Goal: Task Accomplishment & Management: Manage account settings

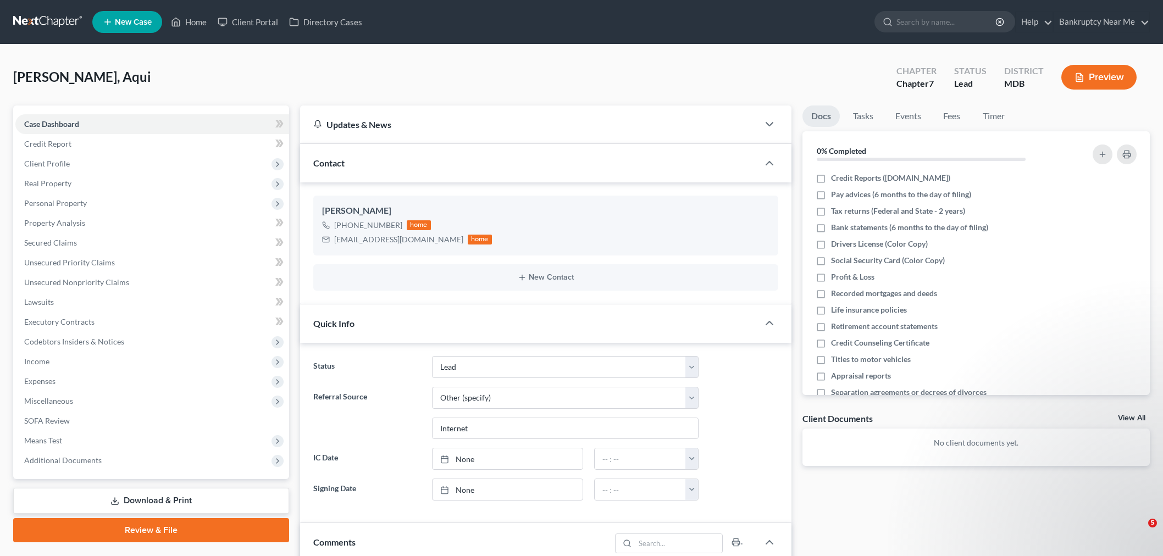
select select "10"
select select "6"
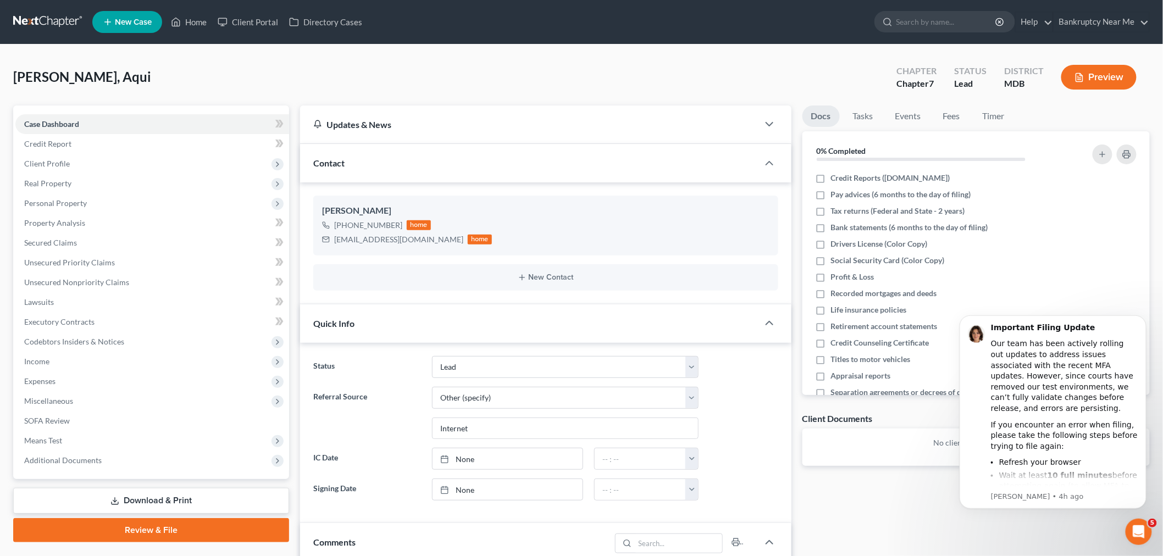
click at [53, 18] on link at bounding box center [48, 22] width 70 height 20
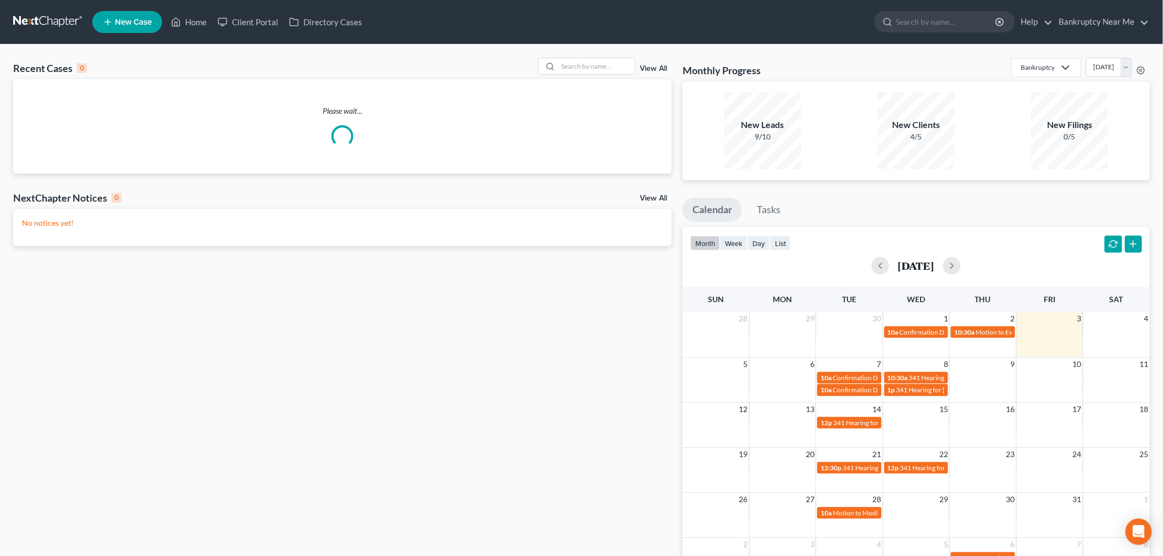
drag, startPoint x: 601, startPoint y: 75, endPoint x: 605, endPoint y: 58, distance: 16.9
click at [601, 74] on div "Recent Cases 0 View All" at bounding box center [342, 68] width 659 height 21
click at [605, 58] on input "search" at bounding box center [596, 66] width 77 height 16
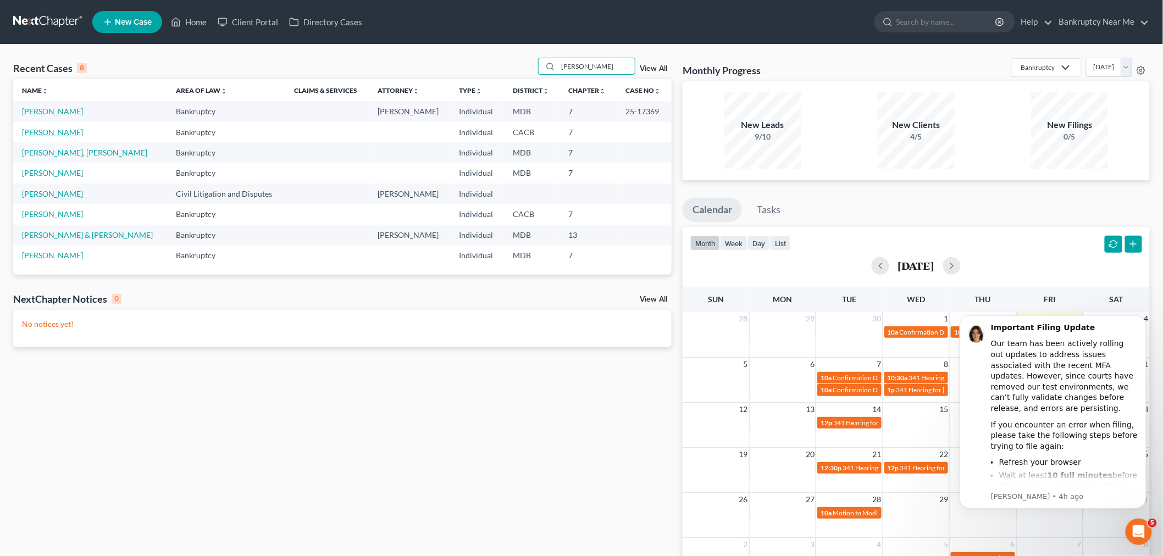
type input "david"
click at [49, 132] on link "[PERSON_NAME]" at bounding box center [52, 132] width 61 height 9
select select "6"
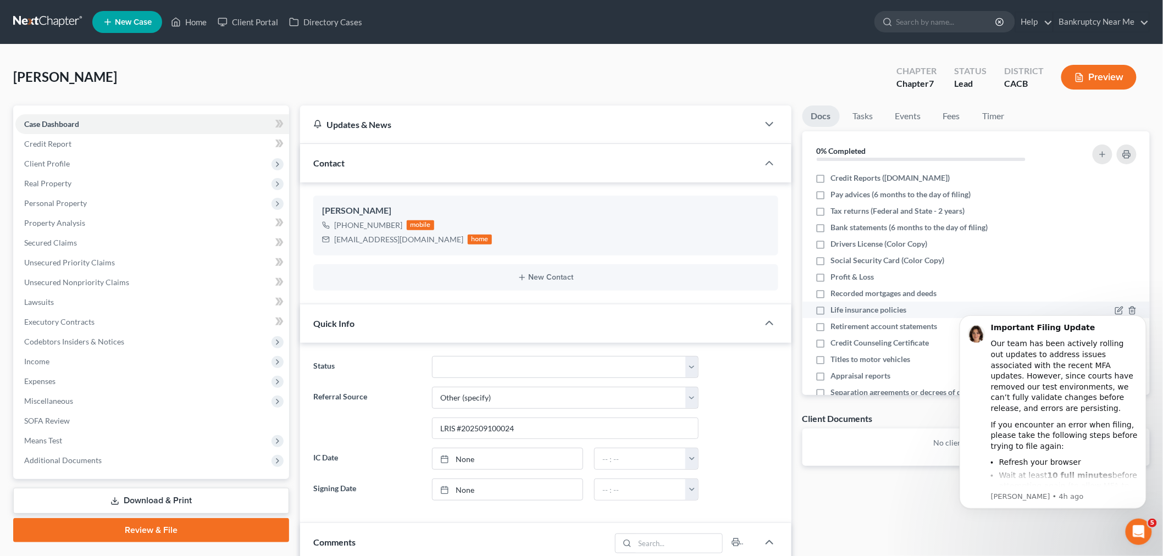
scroll to position [59, 0]
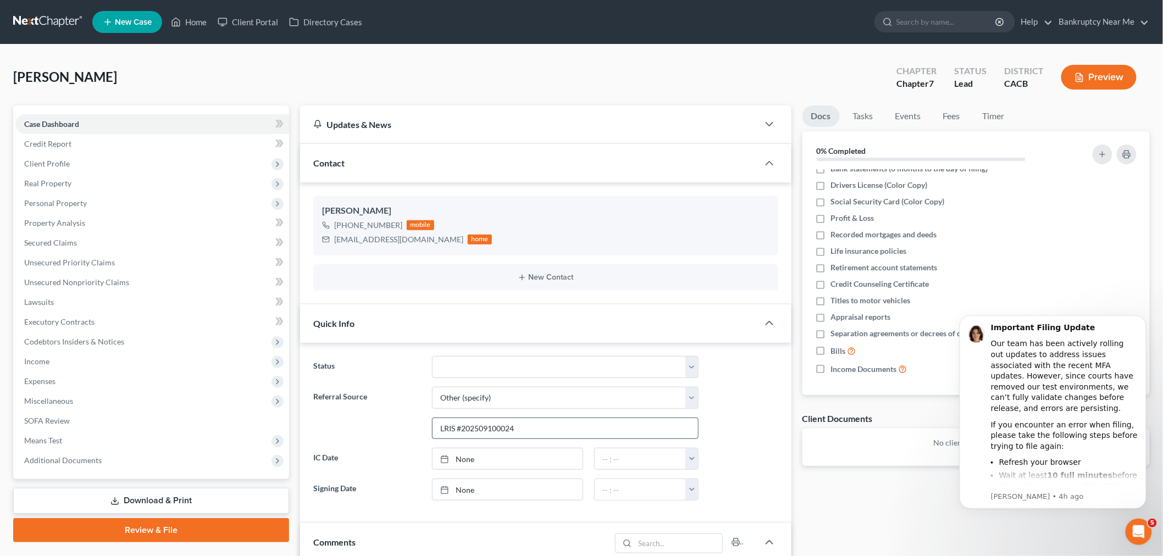
drag, startPoint x: 532, startPoint y: 425, endPoint x: 460, endPoint y: 422, distance: 71.6
click at [460, 422] on input "LRIS #202509100024" at bounding box center [565, 428] width 265 height 21
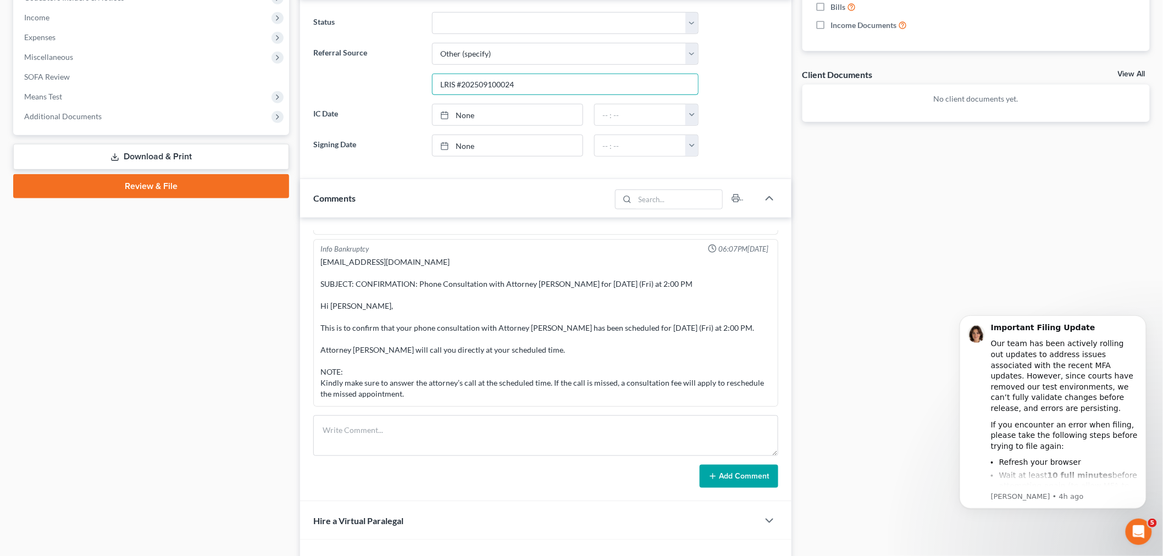
scroll to position [366, 0]
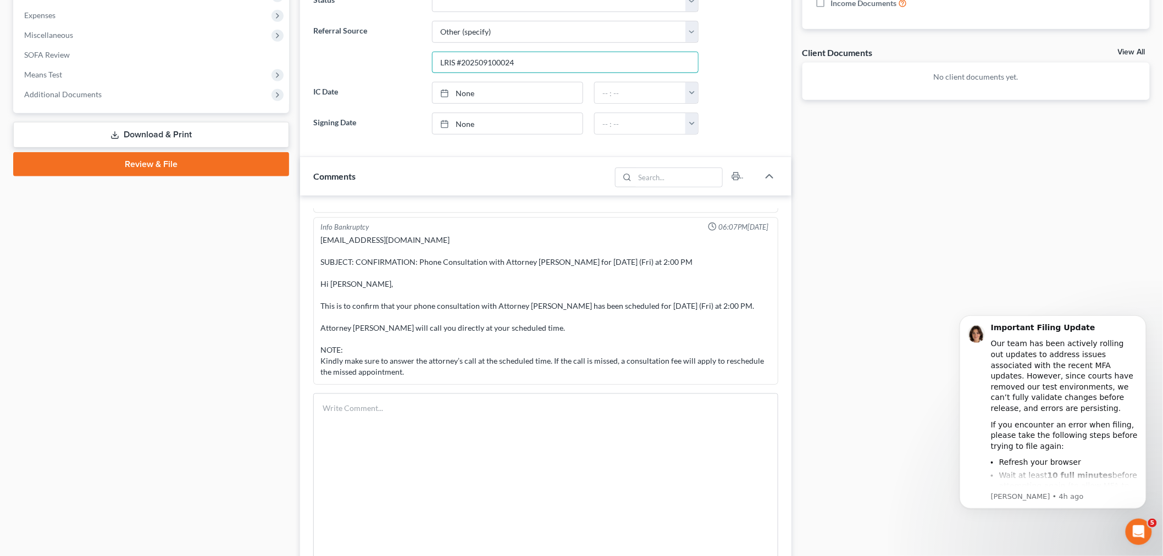
drag, startPoint x: 771, startPoint y: 431, endPoint x: 814, endPoint y: 585, distance: 159.1
click at [814, 556] on html "Home New Case Client Portal Directory Cases Bankruptcy Near Me iris@bankruptcyn…" at bounding box center [581, 212] width 1163 height 1157
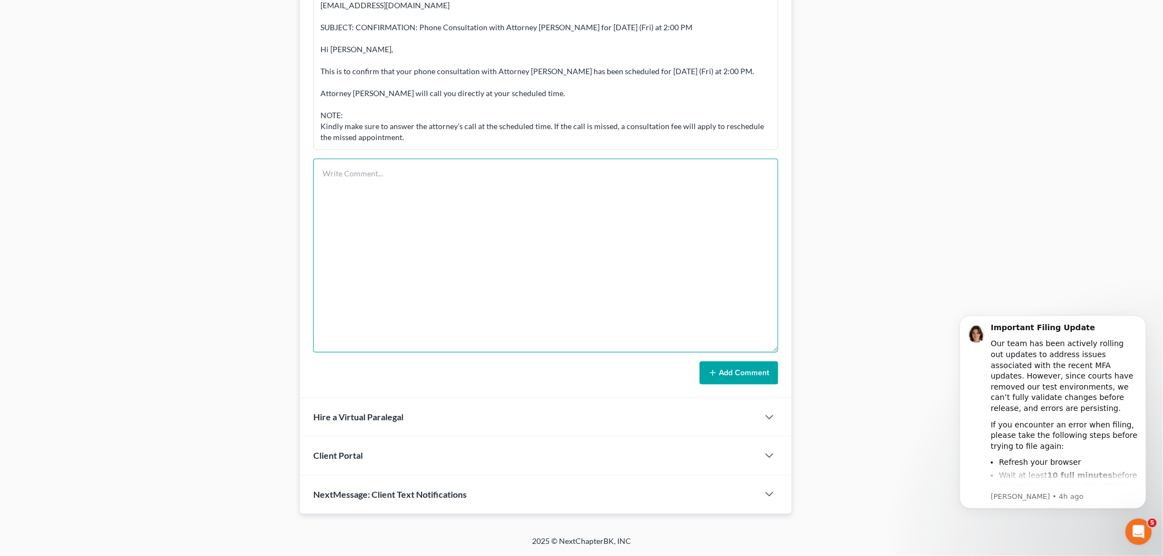
click at [669, 258] on textarea at bounding box center [545, 256] width 465 height 194
type textarea "c"
drag, startPoint x: 772, startPoint y: 350, endPoint x: 778, endPoint y: 567, distance: 217.2
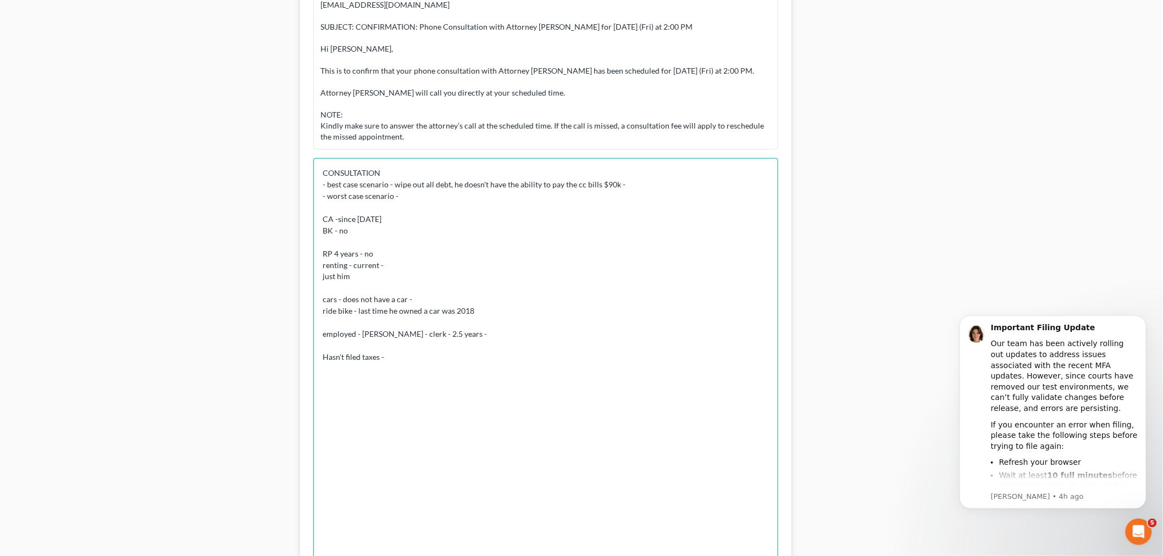
click at [660, 184] on textarea "CONSULTATION - best case scenario - wipe out all debt, he doesn't have the abil…" at bounding box center [545, 363] width 465 height 411
click at [659, 184] on textarea "CONSULTATION - best case scenario - wipe out all debt, he doesn't have the abil…" at bounding box center [545, 363] width 465 height 411
click at [694, 182] on textarea "CONSULTATION - best case scenario - wipe out all debt, he doesn't have the abil…" at bounding box center [545, 363] width 465 height 411
click at [413, 356] on textarea "CONSULTATION - best case scenario - wipe out all debt, he doesn't have the abil…" at bounding box center [545, 363] width 465 height 411
click at [411, 367] on textarea "CONSULTATION - best case scenario - wipe out all debt, he doesn't have the abil…" at bounding box center [545, 363] width 465 height 411
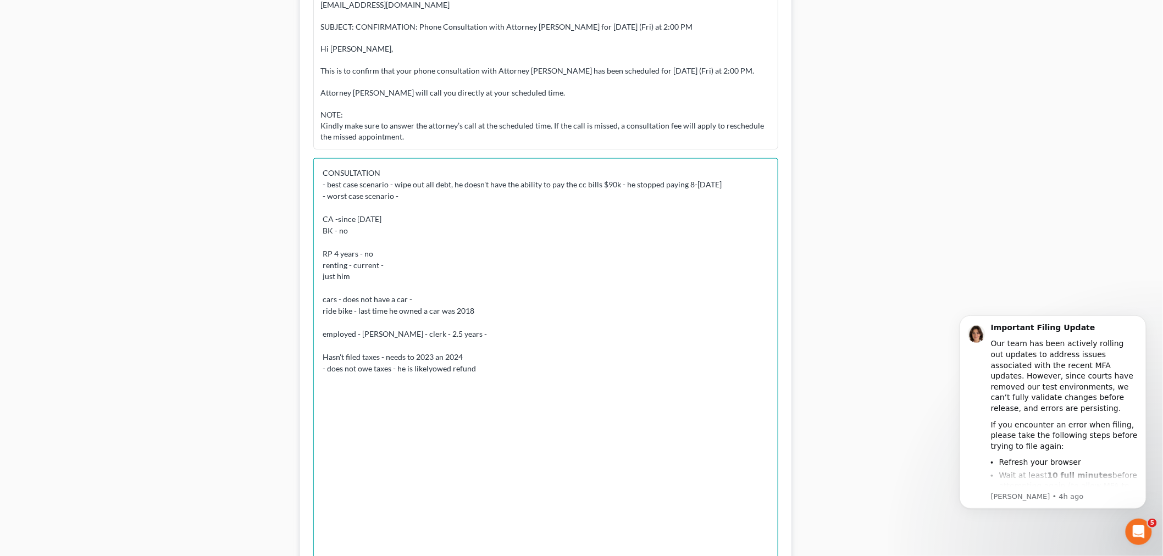
click at [429, 367] on textarea "CONSULTATION - best case scenario - wipe out all debt, he doesn't have the abil…" at bounding box center [545, 363] width 465 height 411
click at [507, 369] on textarea "CONSULTATION - best case scenario - wipe out all debt, he doesn't have the abil…" at bounding box center [545, 363] width 465 height 411
click at [525, 333] on textarea "CONSULTATION - best case scenario - wipe out all debt, he doesn't have the abil…" at bounding box center [545, 363] width 465 height 411
click at [589, 333] on textarea "CONSULTATION - best case scenario - wipe out all debt, he doesn't have the abil…" at bounding box center [545, 363] width 465 height 411
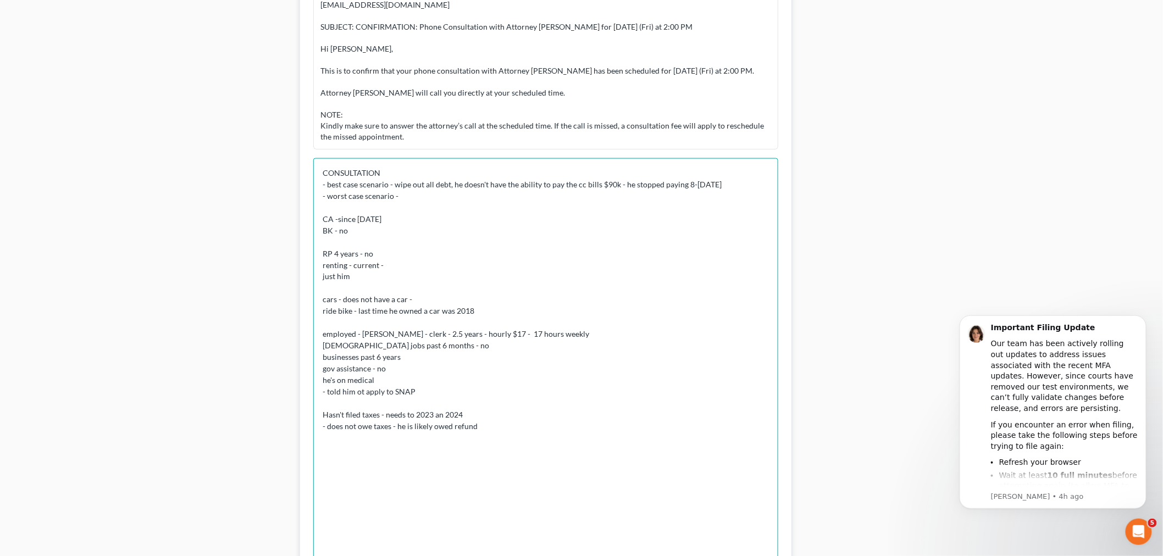
click at [511, 422] on textarea "CONSULTATION - best case scenario - wipe out all debt, he doesn't have the abil…" at bounding box center [545, 363] width 465 height 411
click at [354, 480] on textarea "CONSULTATION - best case scenario - wipe out all debt, he doesn't have the abil…" at bounding box center [545, 363] width 465 height 411
click at [344, 493] on textarea "CONSULTATION - best case scenario - wipe out all debt, he doesn't have the abil…" at bounding box center [545, 363] width 465 height 411
click at [411, 508] on textarea "CONSULTATION - best case scenario - wipe out all debt, he doesn't have the abil…" at bounding box center [545, 363] width 465 height 411
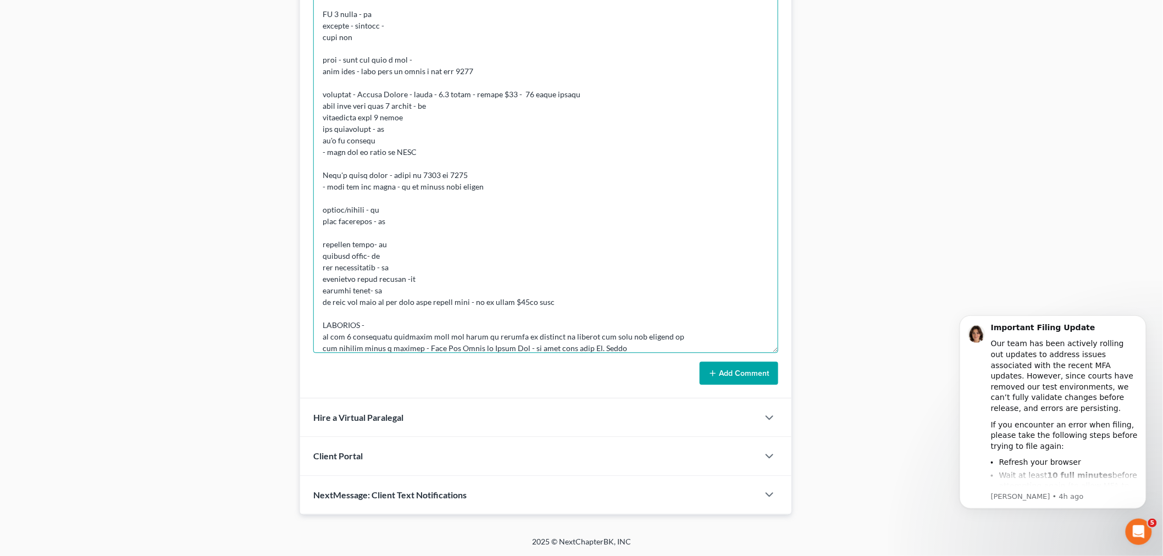
scroll to position [817, 0]
click at [772, 353] on textarea at bounding box center [545, 147] width 465 height 411
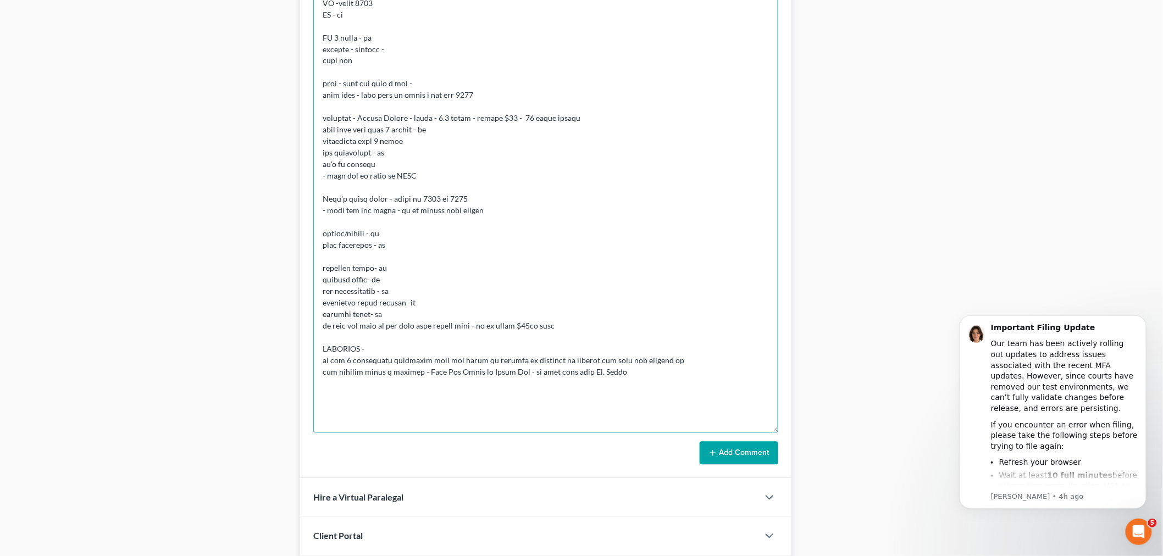
scroll to position [0, 0]
drag, startPoint x: 772, startPoint y: 347, endPoint x: 733, endPoint y: 577, distance: 233.6
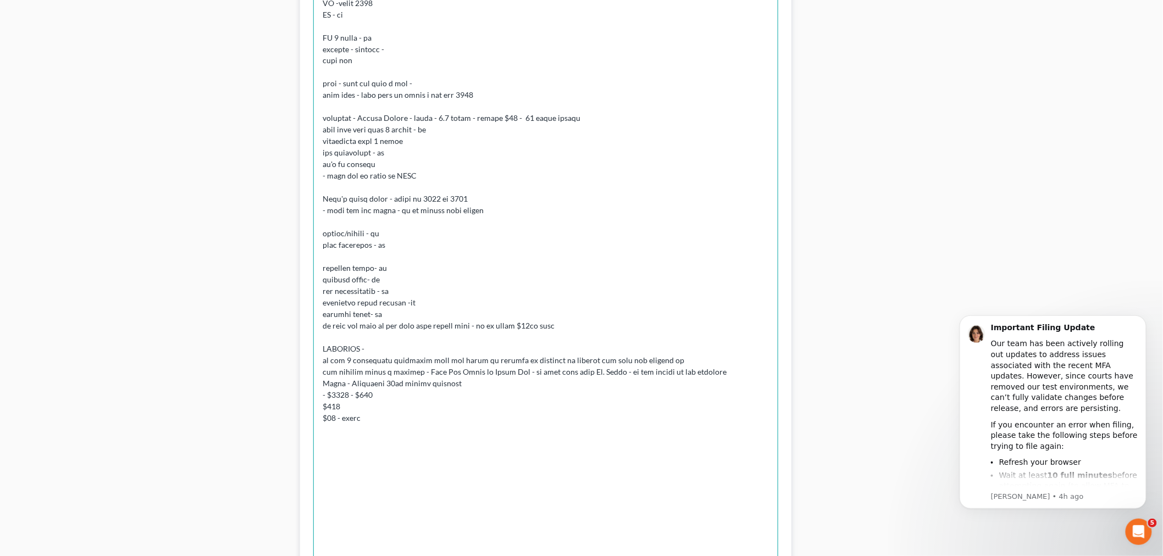
click at [622, 396] on textarea at bounding box center [545, 262] width 465 height 640
click at [404, 383] on textarea at bounding box center [545, 262] width 465 height 640
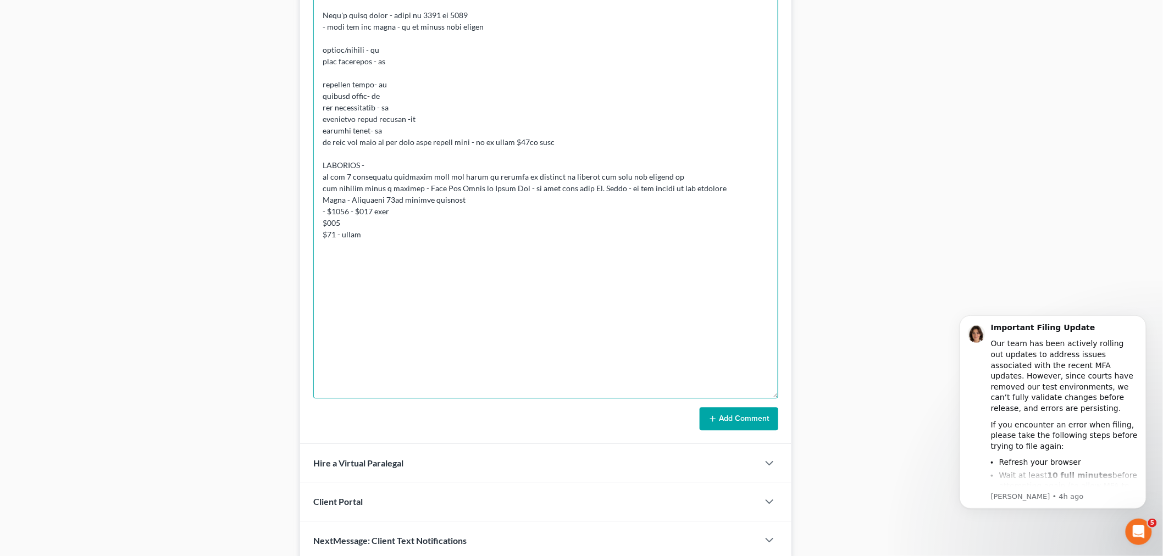
scroll to position [1047, 0]
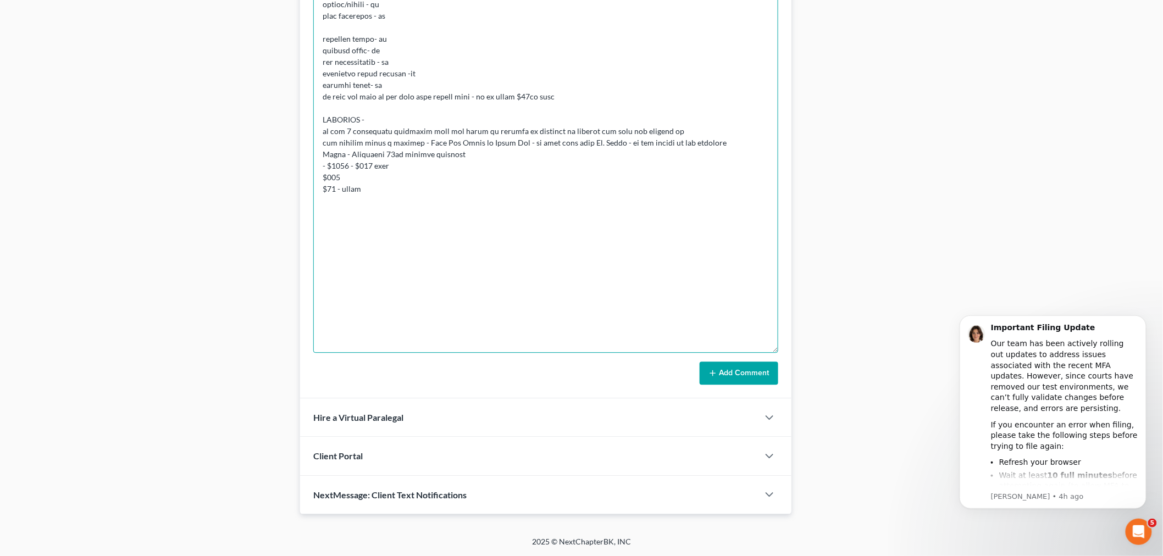
type textarea "CONSULTATION - best case scenario - wipe out all debt, he doesn't have the abil…"
click at [722, 366] on button "Add Comment" at bounding box center [739, 373] width 79 height 23
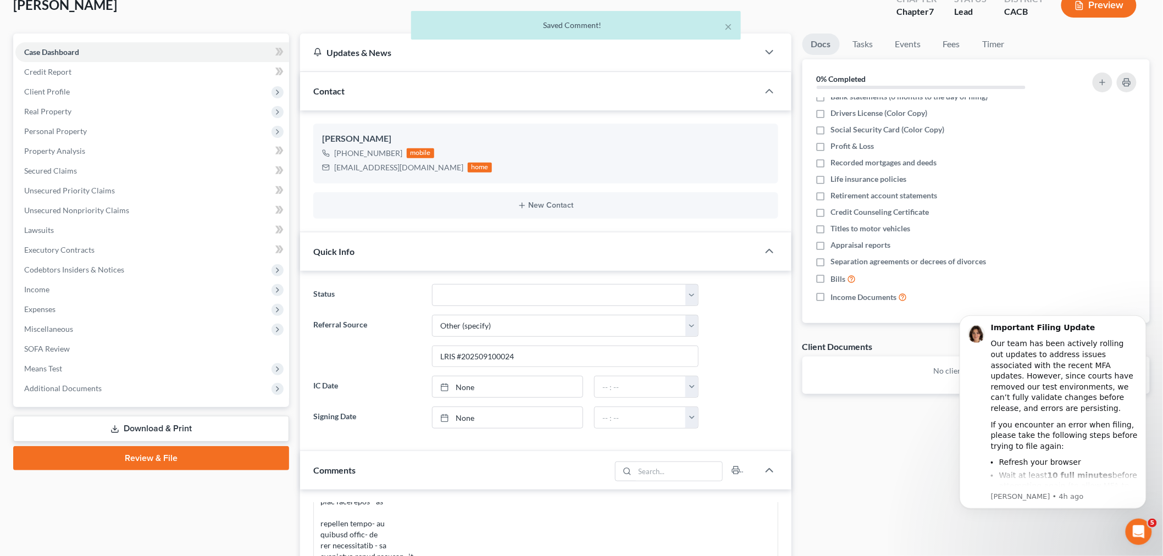
scroll to position [0, 0]
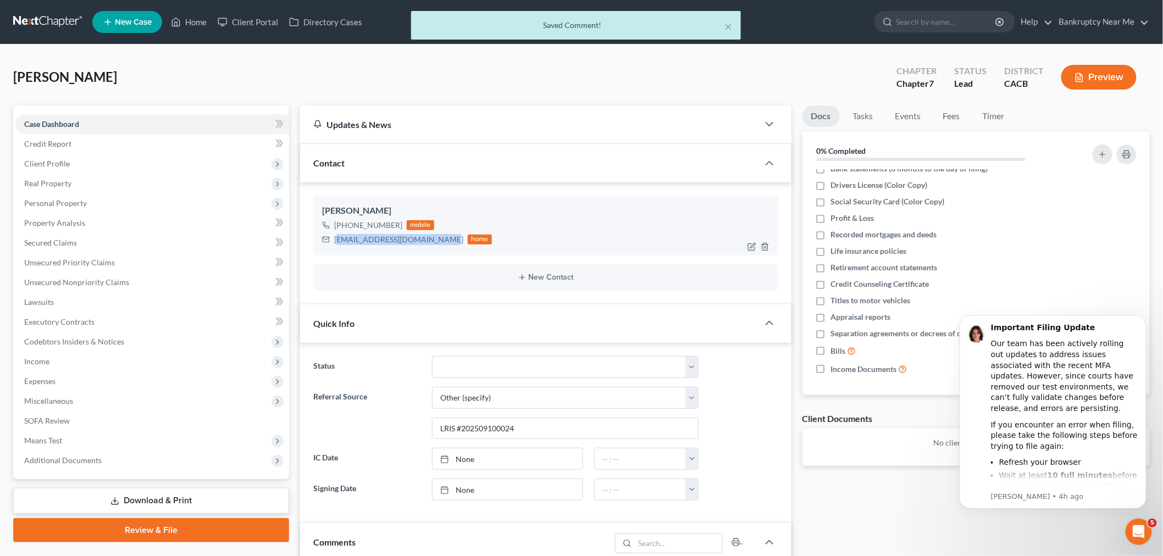
drag, startPoint x: 441, startPoint y: 238, endPoint x: 352, endPoint y: 238, distance: 89.0
click at [339, 238] on div "dewdrinkdontblink@yahoo.com" at bounding box center [398, 239] width 129 height 11
drag, startPoint x: 352, startPoint y: 238, endPoint x: 433, endPoint y: 224, distance: 82.0
click at [433, 224] on div "+1 (520) 907-5665 mobile" at bounding box center [407, 225] width 170 height 14
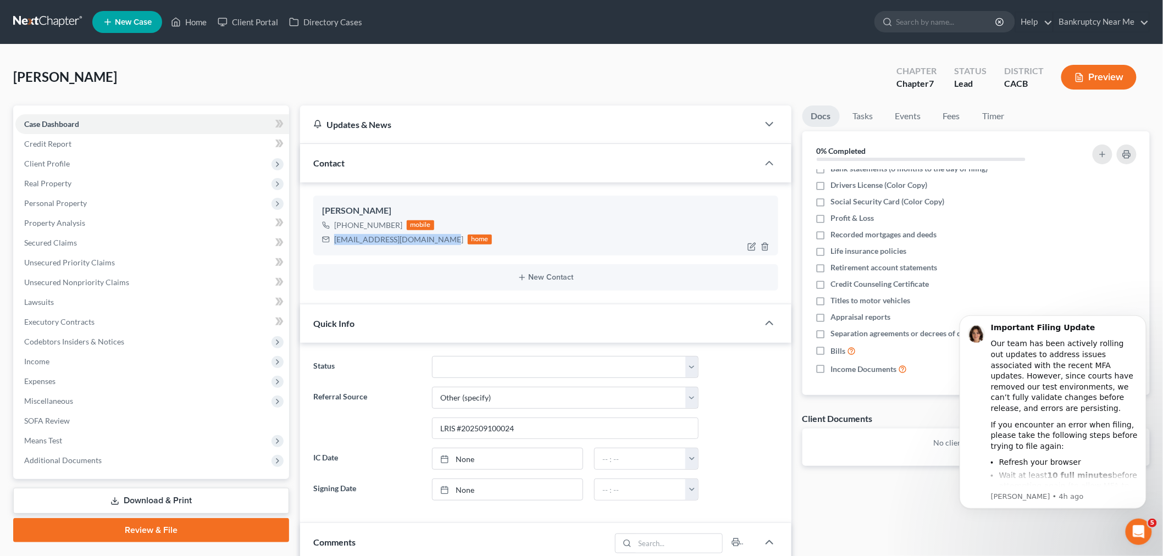
drag, startPoint x: 441, startPoint y: 238, endPoint x: 339, endPoint y: 246, distance: 102.0
click at [337, 246] on div "David Kolacz +1 (520) 907-5665 mobile dewdrinkdontblink@yahoo.com home" at bounding box center [545, 225] width 465 height 59
click at [374, 237] on div "dewdrinkdontblink@yahoo.com" at bounding box center [398, 239] width 129 height 11
drag, startPoint x: 440, startPoint y: 241, endPoint x: 322, endPoint y: 245, distance: 118.3
click at [322, 245] on div "dewdrinkdontblink@yahoo.com home" at bounding box center [407, 240] width 170 height 14
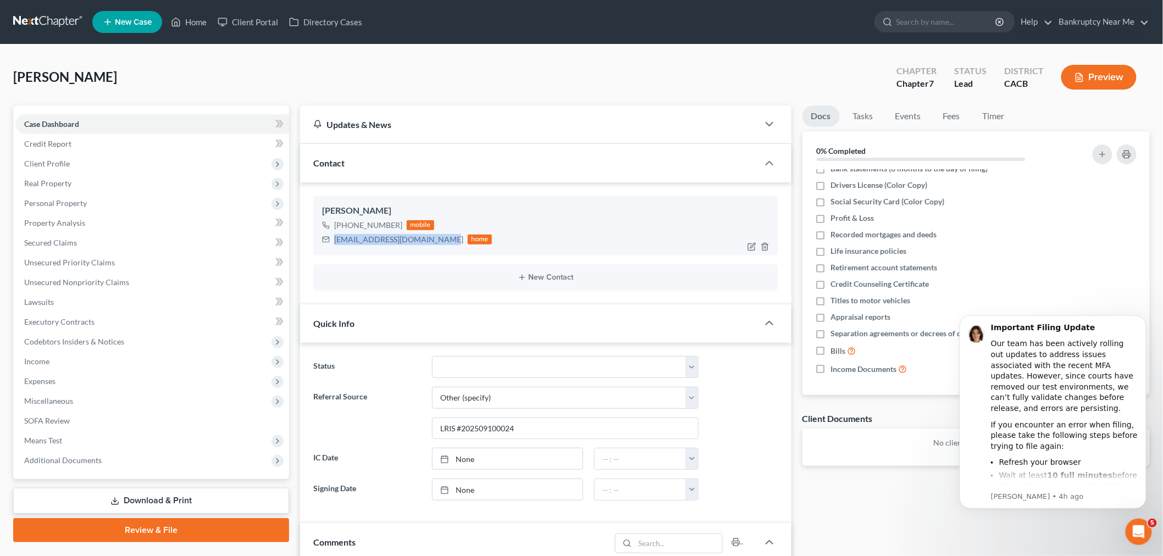
copy div "dewdrinkdontblink@yahoo.com"
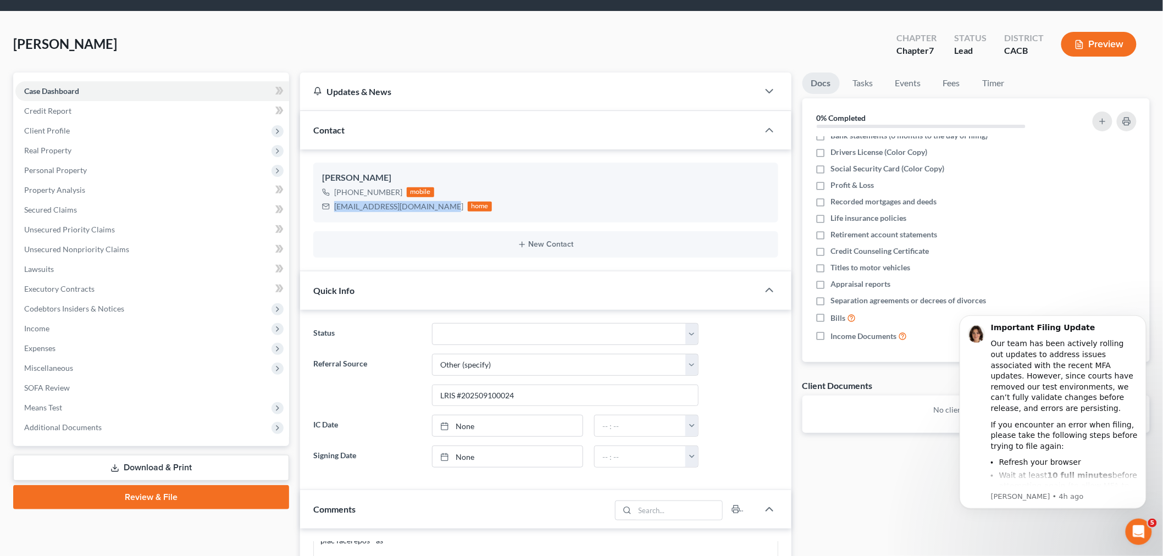
scroll to position [61, 0]
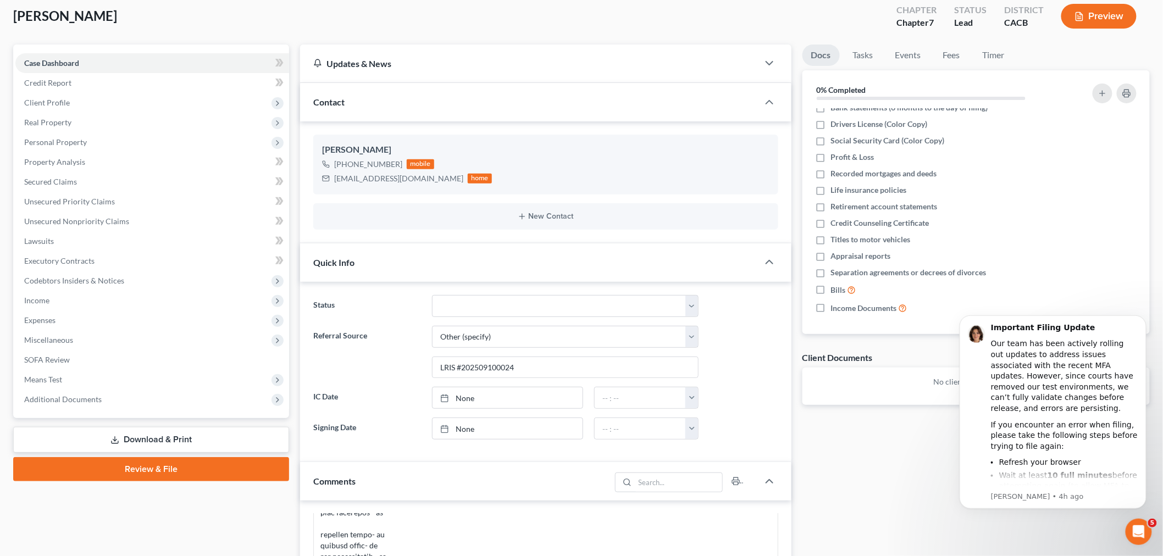
drag, startPoint x: 95, startPoint y: 13, endPoint x: 15, endPoint y: 35, distance: 83.4
click at [15, 35] on div "Kolacz, David Upgraded Chapter Chapter 7 Status Lead District CACB Preview" at bounding box center [581, 21] width 1137 height 48
copy span "[PERSON_NAME]"
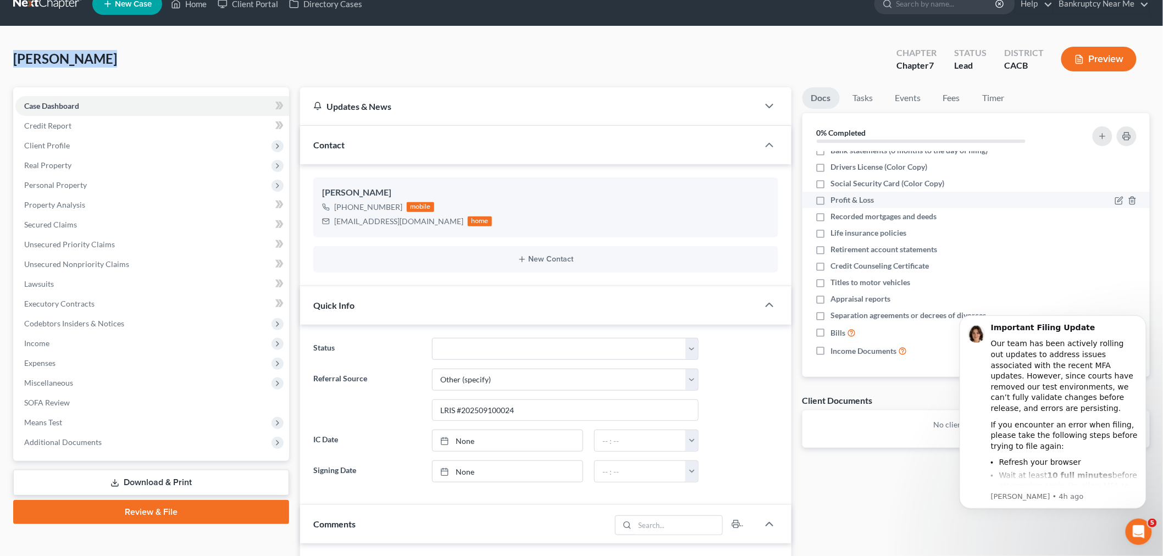
scroll to position [0, 0]
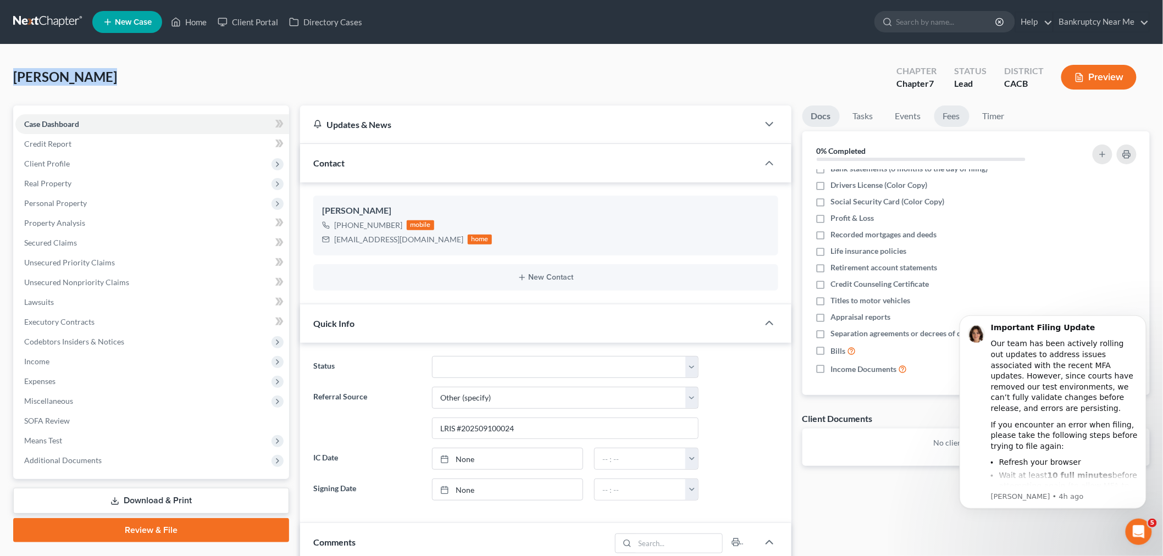
click at [950, 113] on link "Fees" at bounding box center [951, 116] width 35 height 21
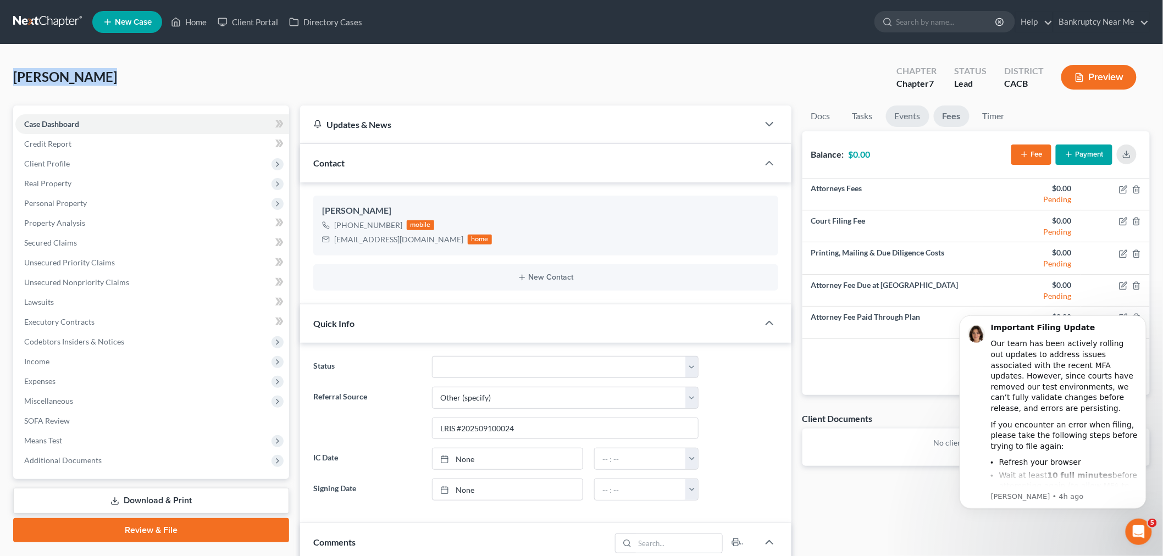
click at [908, 121] on link "Events" at bounding box center [907, 116] width 43 height 21
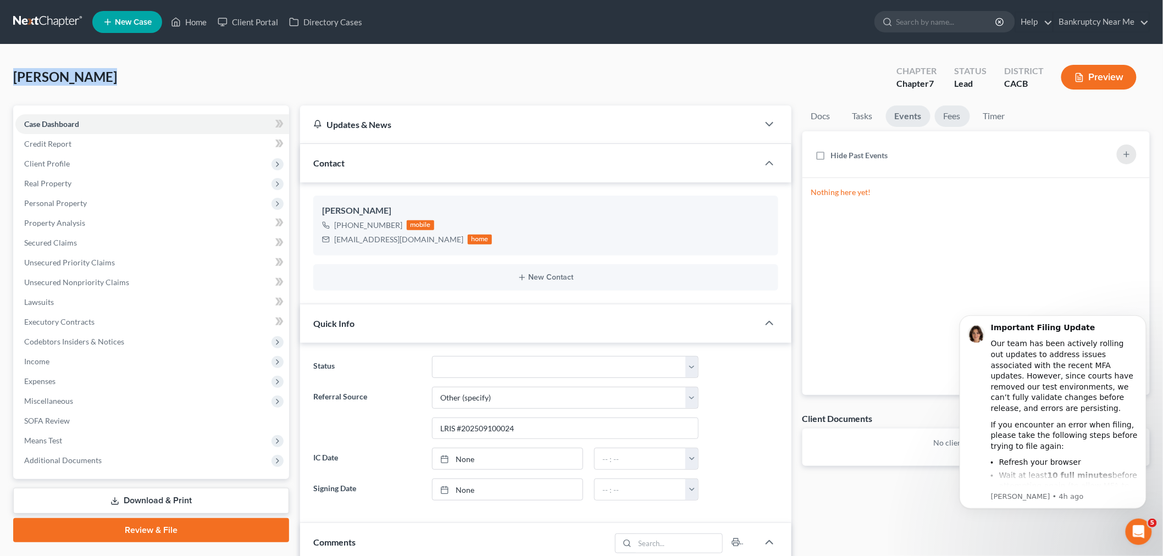
click at [948, 117] on link "Fees" at bounding box center [952, 116] width 35 height 21
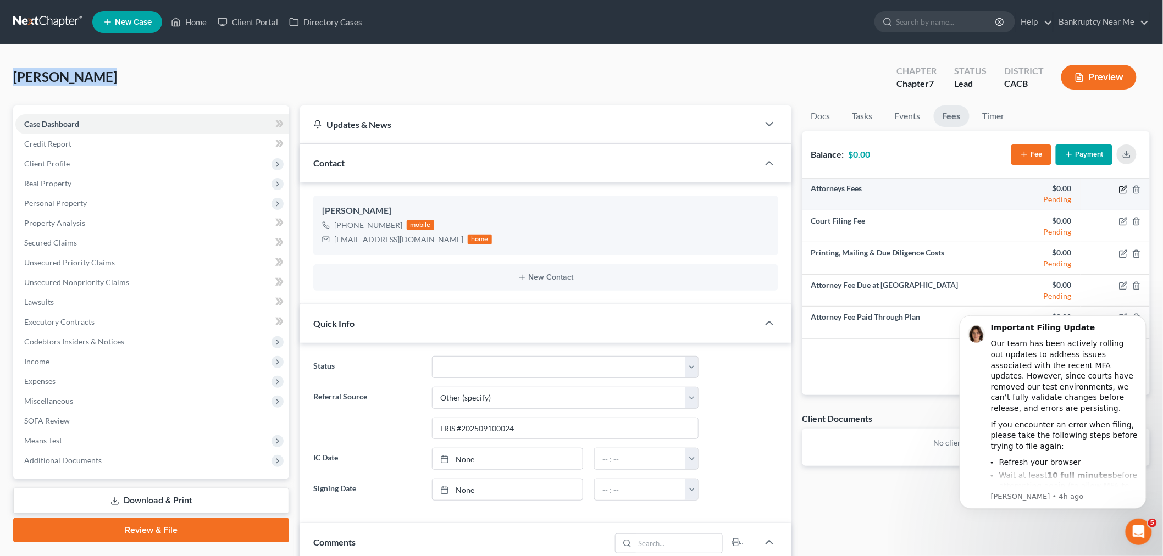
click at [1122, 190] on icon "button" at bounding box center [1123, 189] width 9 height 9
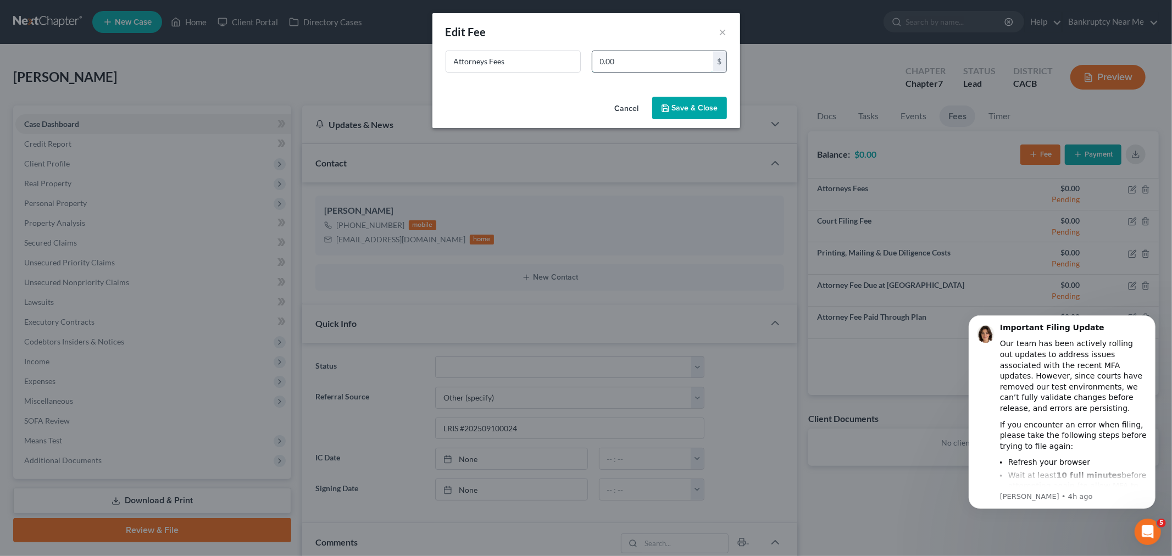
click at [694, 67] on input "0.00" at bounding box center [653, 61] width 121 height 21
type input "1,500"
click at [689, 106] on button "Save & Close" at bounding box center [689, 108] width 75 height 23
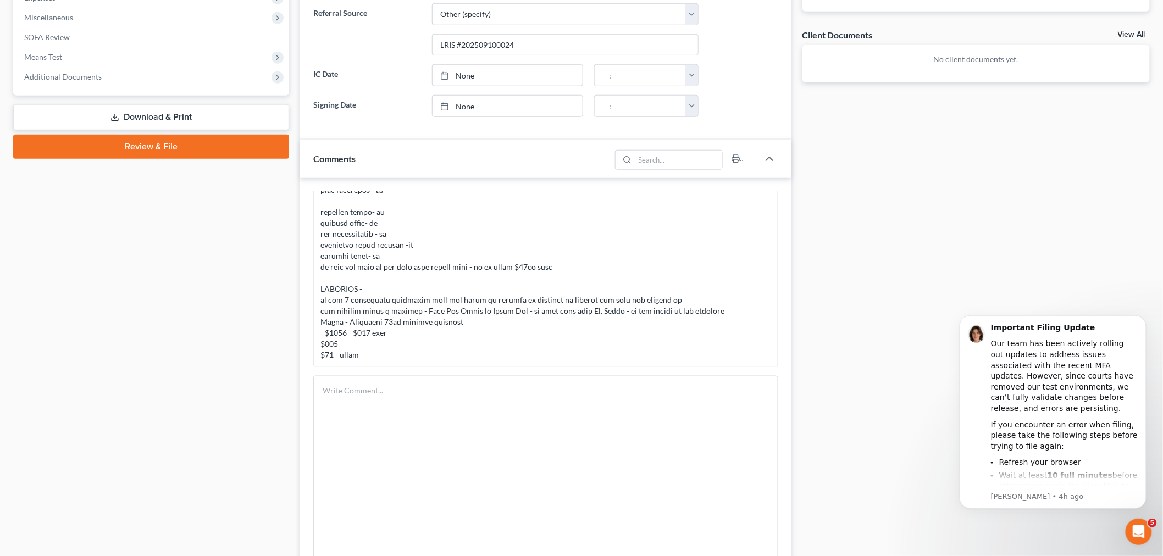
scroll to position [488, 0]
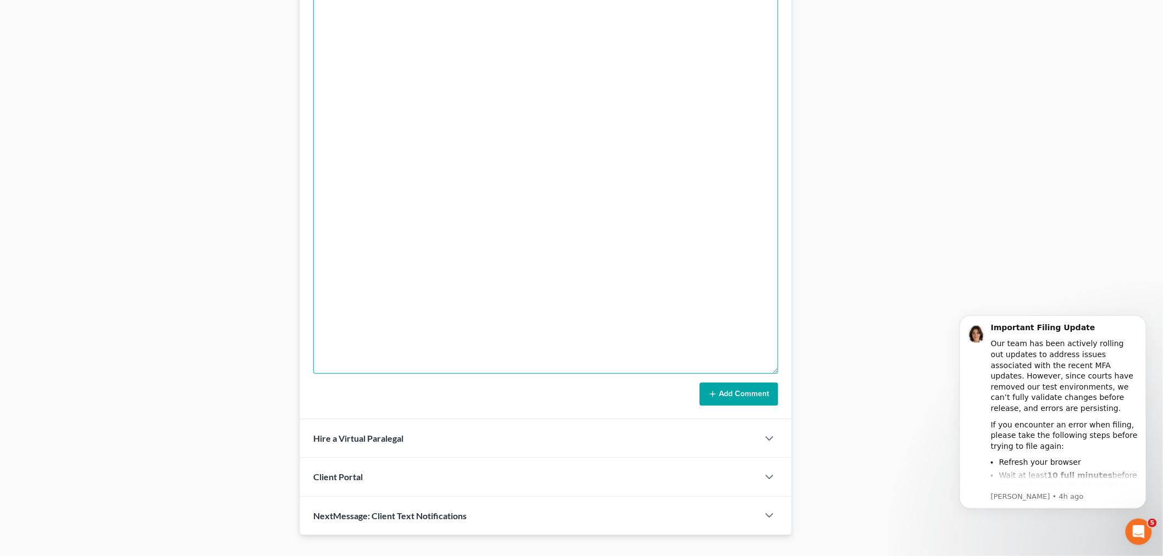
scroll to position [1047, 0]
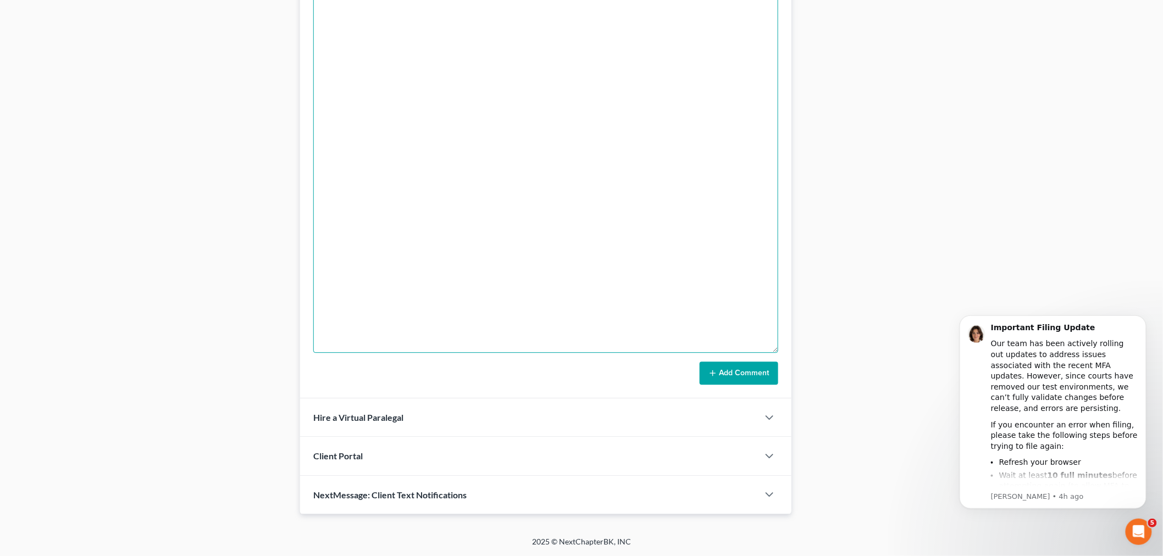
type textarea "he doesn't have a computer"
click at [728, 367] on button "Add Comment" at bounding box center [739, 373] width 79 height 23
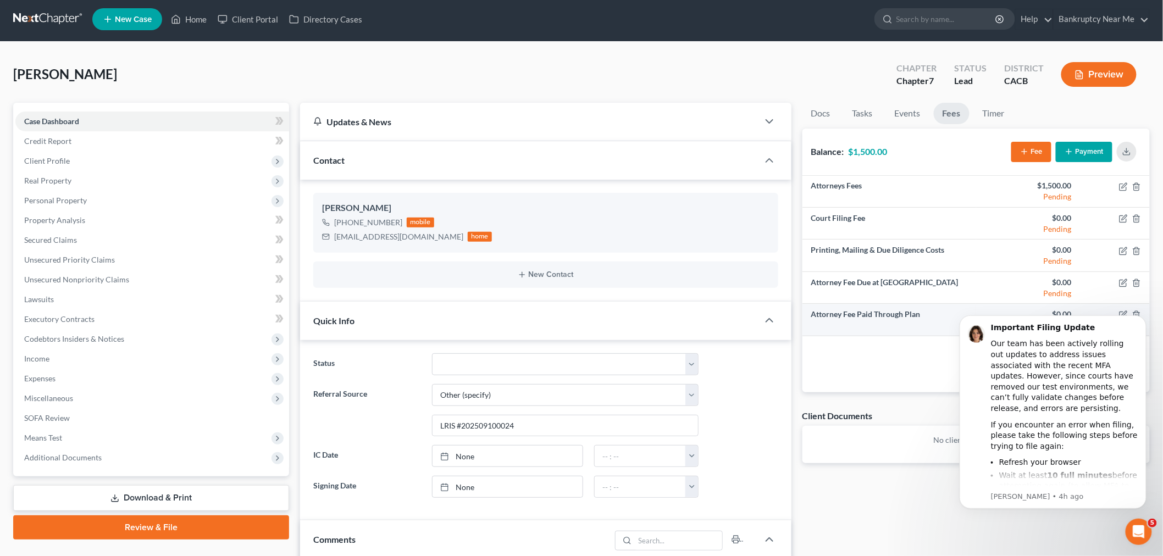
scroll to position [0, 0]
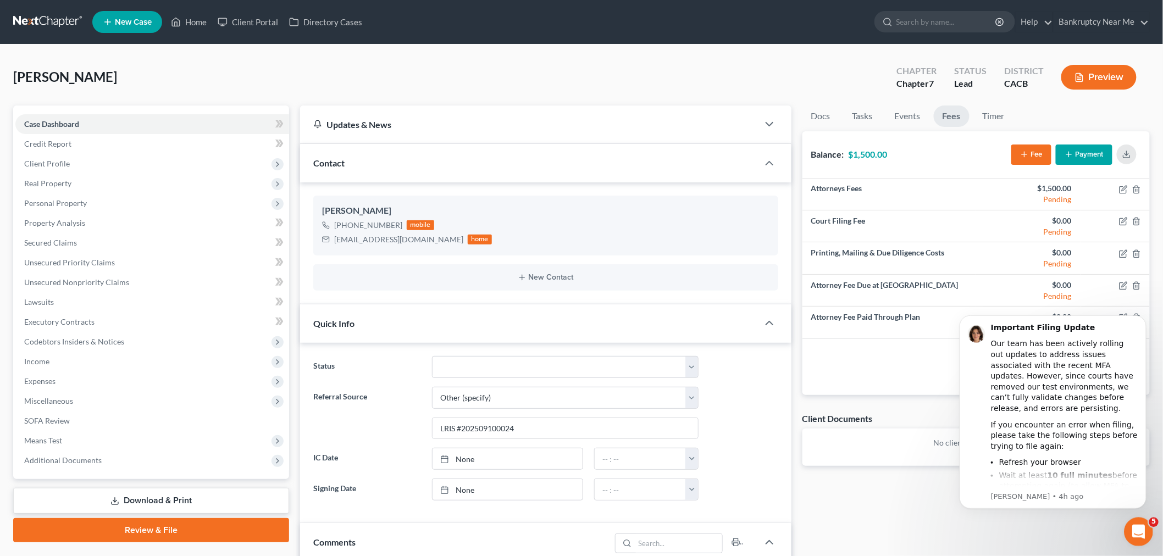
click at [1130, 523] on div "Open Intercom Messenger" at bounding box center [1137, 530] width 36 height 36
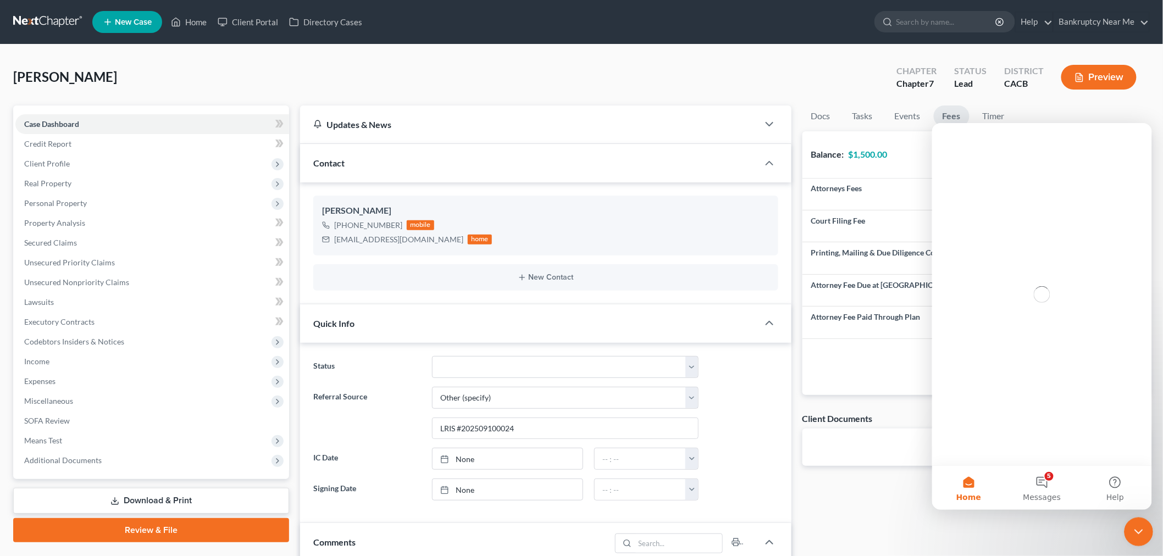
click at [1133, 528] on icon "Close Intercom Messenger" at bounding box center [1137, 530] width 8 height 4
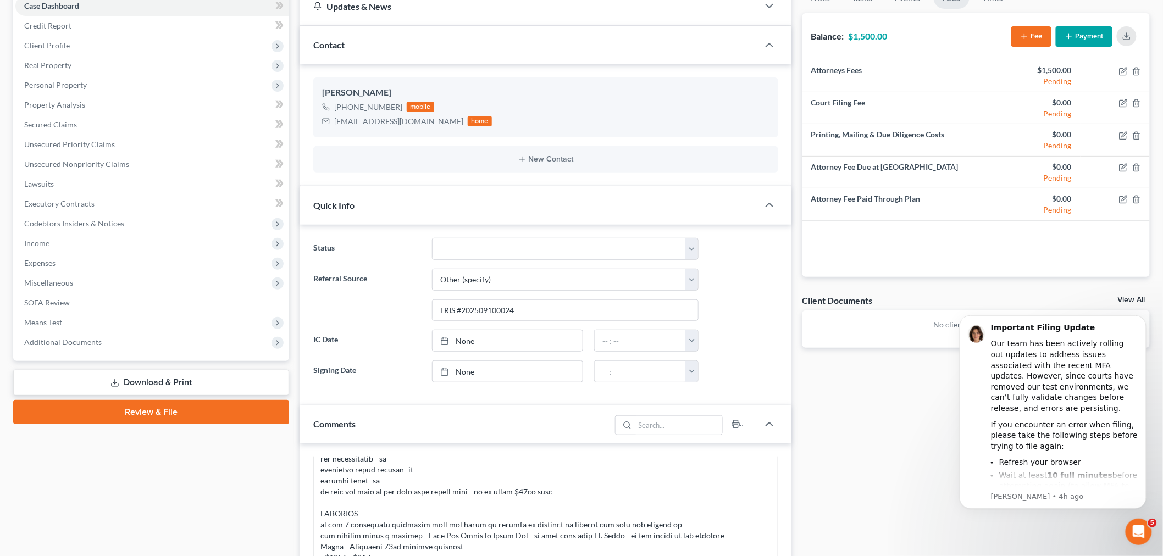
scroll to position [122, 0]
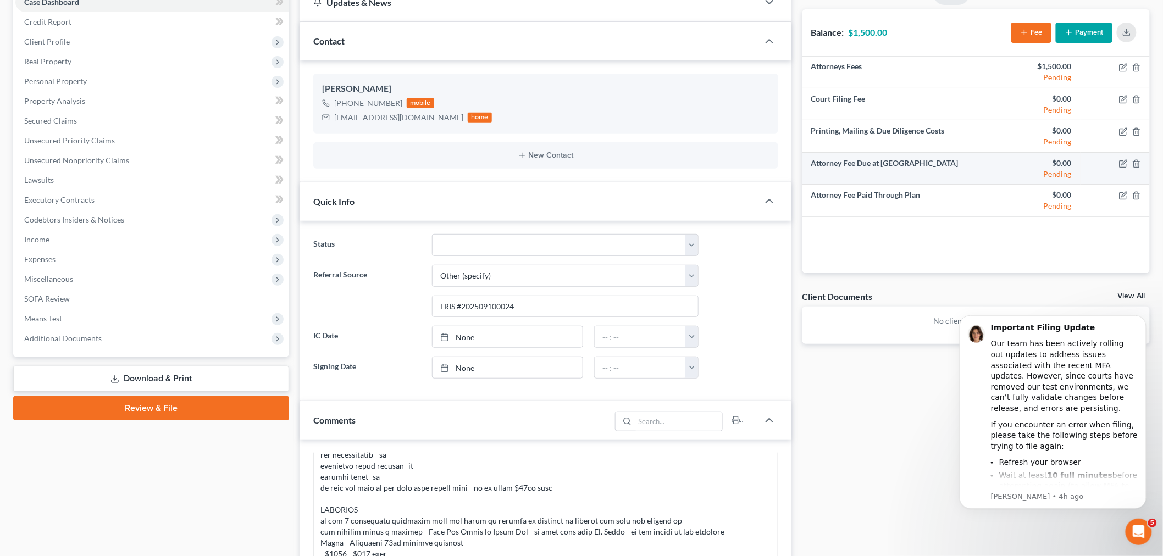
click at [1139, 158] on td at bounding box center [1116, 168] width 70 height 32
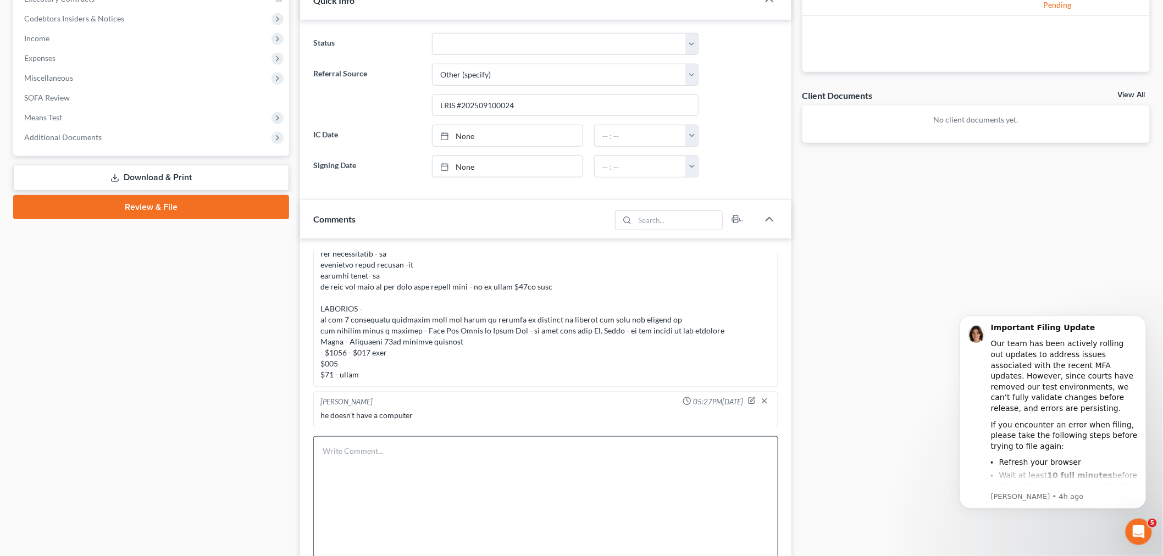
scroll to position [488, 0]
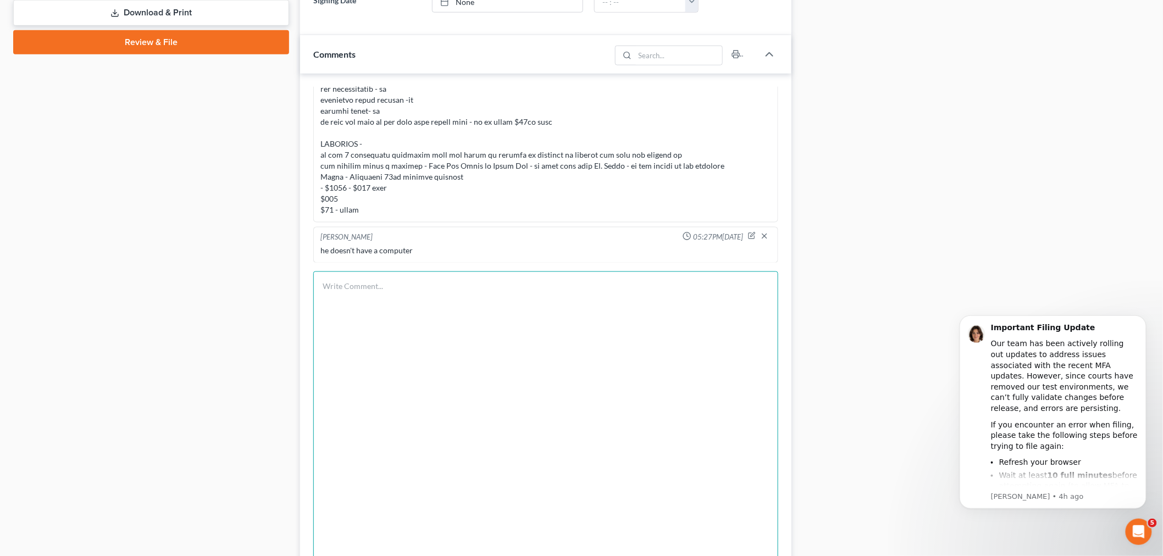
drag, startPoint x: 575, startPoint y: 291, endPoint x: 408, endPoint y: 279, distance: 167.0
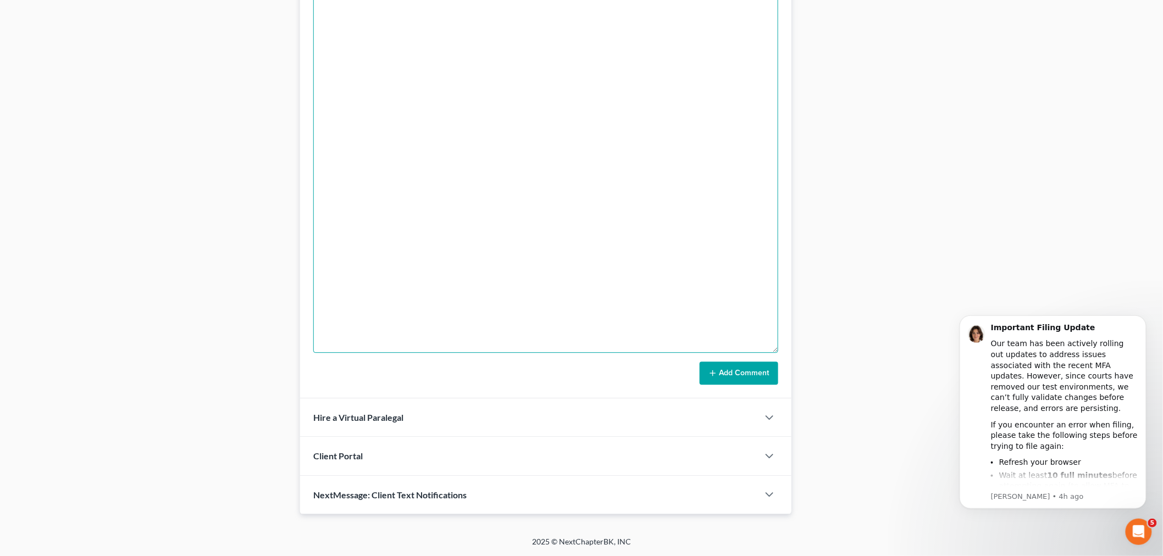
type textarea "taxes - he will need forms for amended - told him to go to irs.gov"
click at [750, 375] on button "Add Comment" at bounding box center [739, 373] width 79 height 23
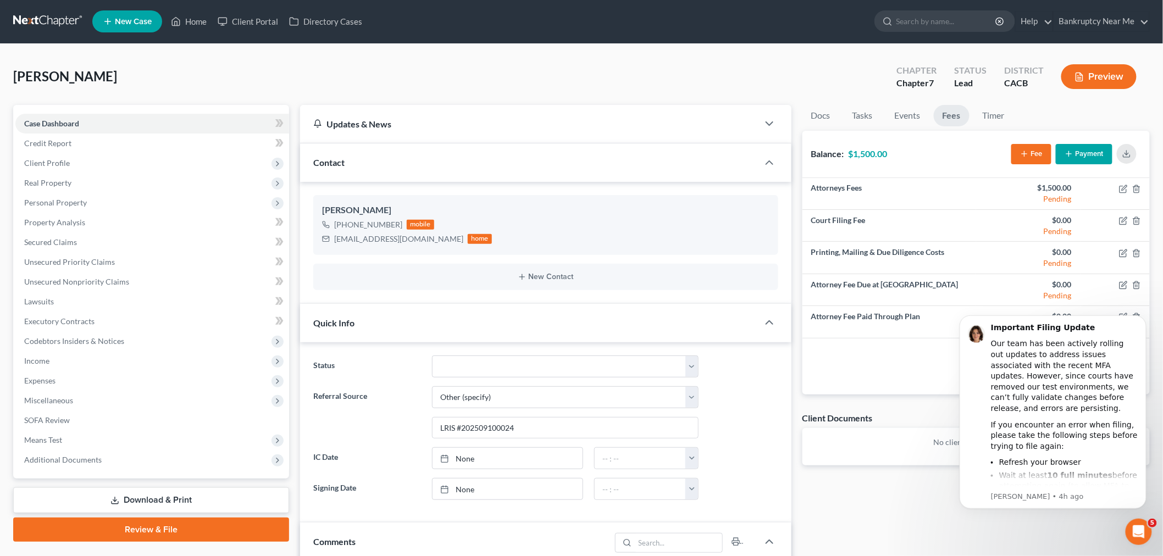
scroll to position [0, 0]
click at [58, 24] on link at bounding box center [48, 22] width 70 height 20
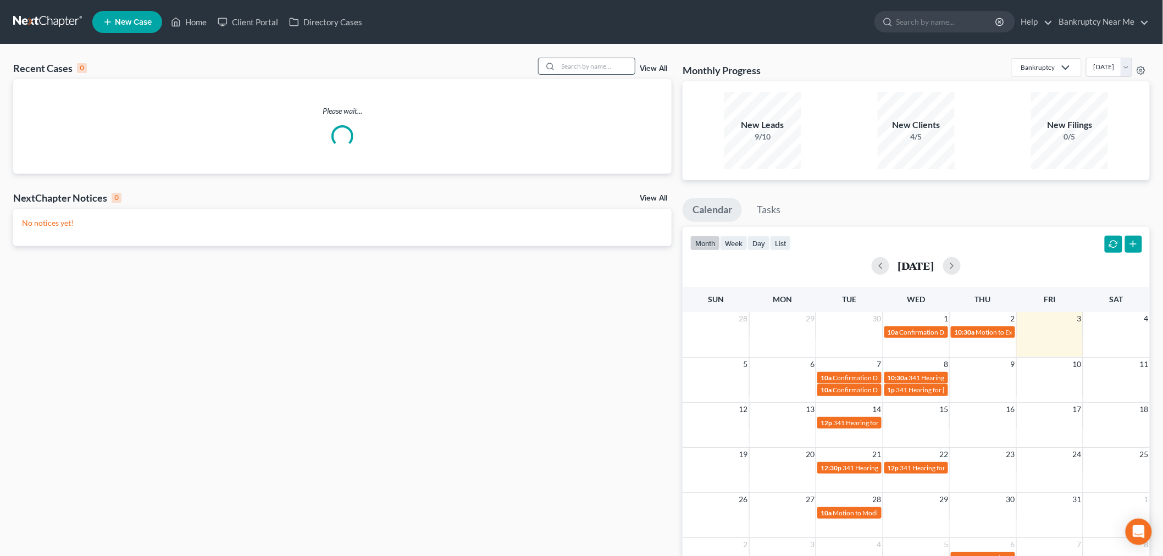
click at [613, 70] on input "search" at bounding box center [596, 66] width 77 height 16
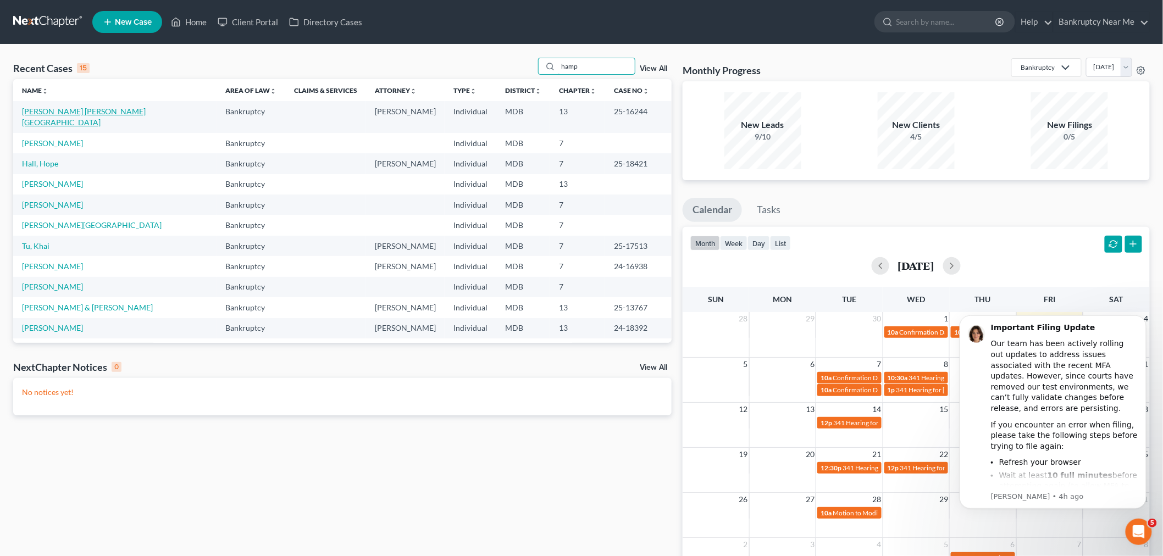
type input "hamp"
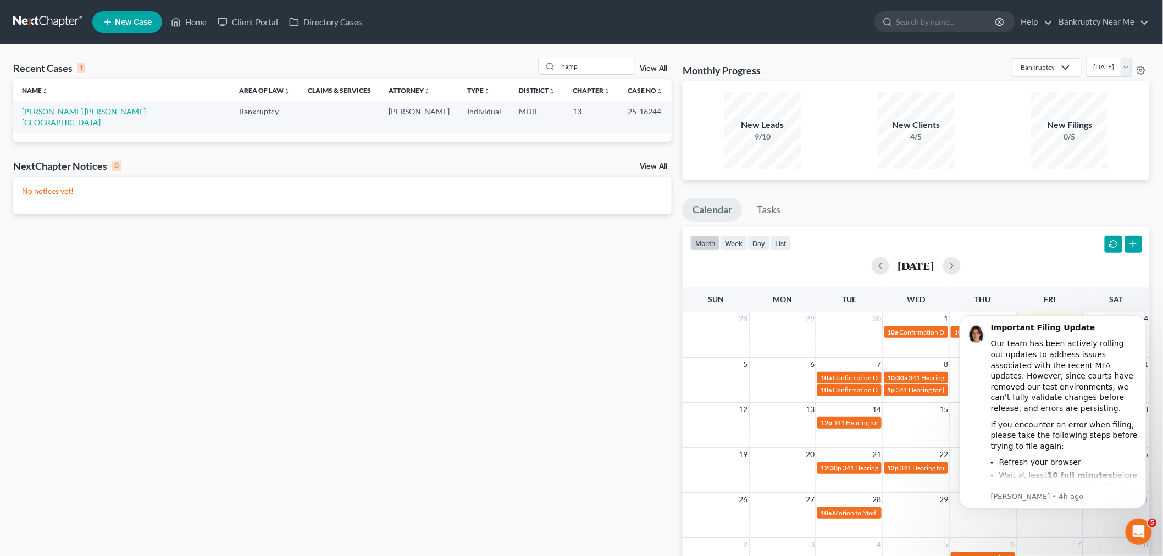
click at [82, 112] on link "[PERSON_NAME] [PERSON_NAME][GEOGRAPHIC_DATA]" at bounding box center [84, 117] width 124 height 20
select select "6"
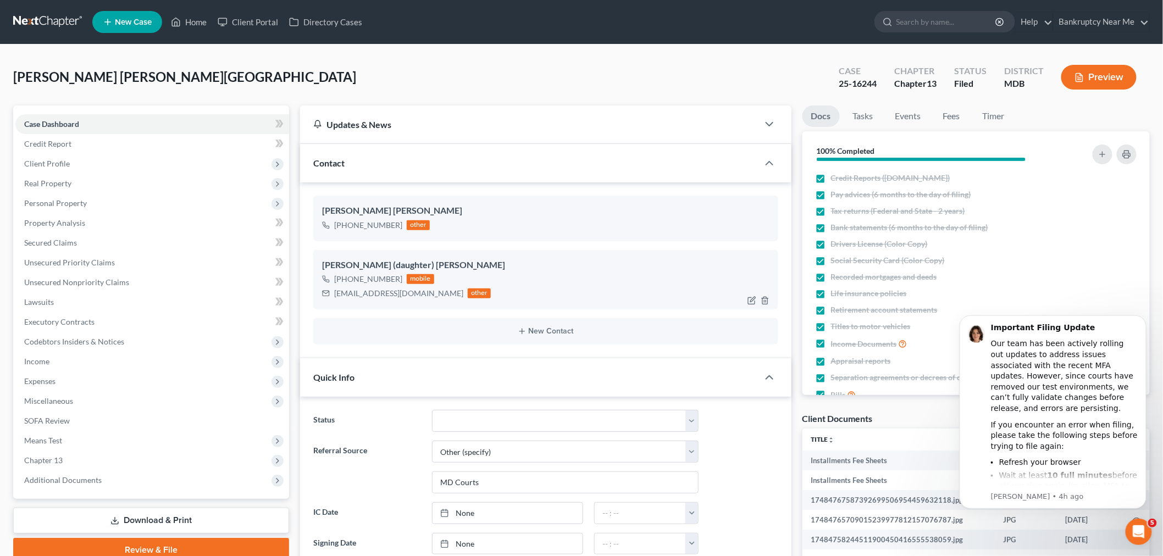
scroll to position [14945, 0]
drag, startPoint x: 411, startPoint y: 297, endPoint x: 369, endPoint y: 269, distance: 50.0
click at [300, 301] on div "Lourdes Cordero Hampton +1 (240) 481-4892 other Maricar (daughter) Hampton +1 (…" at bounding box center [545, 270] width 491 height 176
copy div "bearyfaithful1@gmail.com"
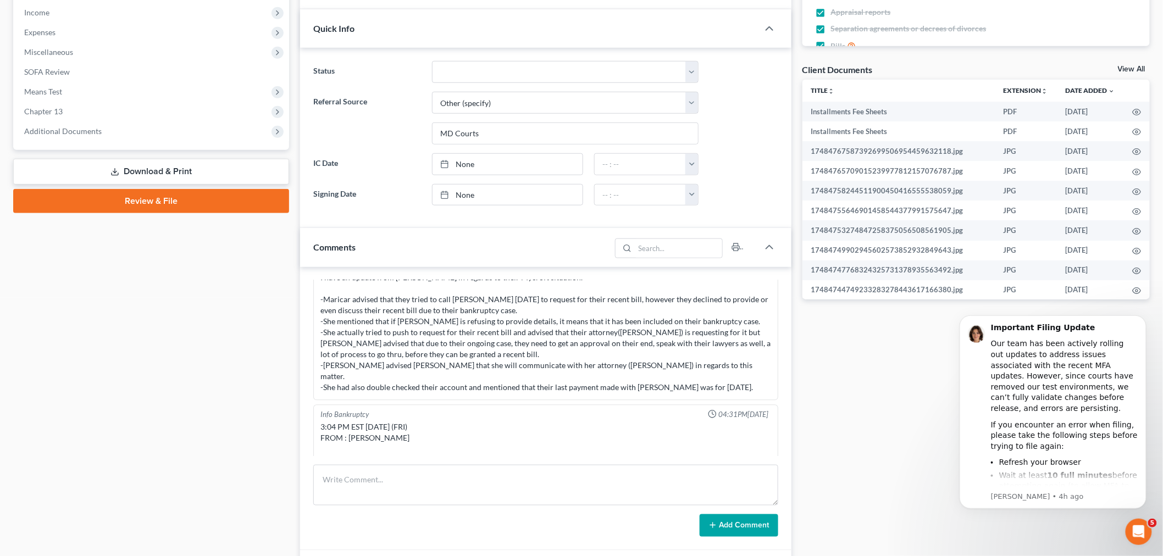
scroll to position [427, 0]
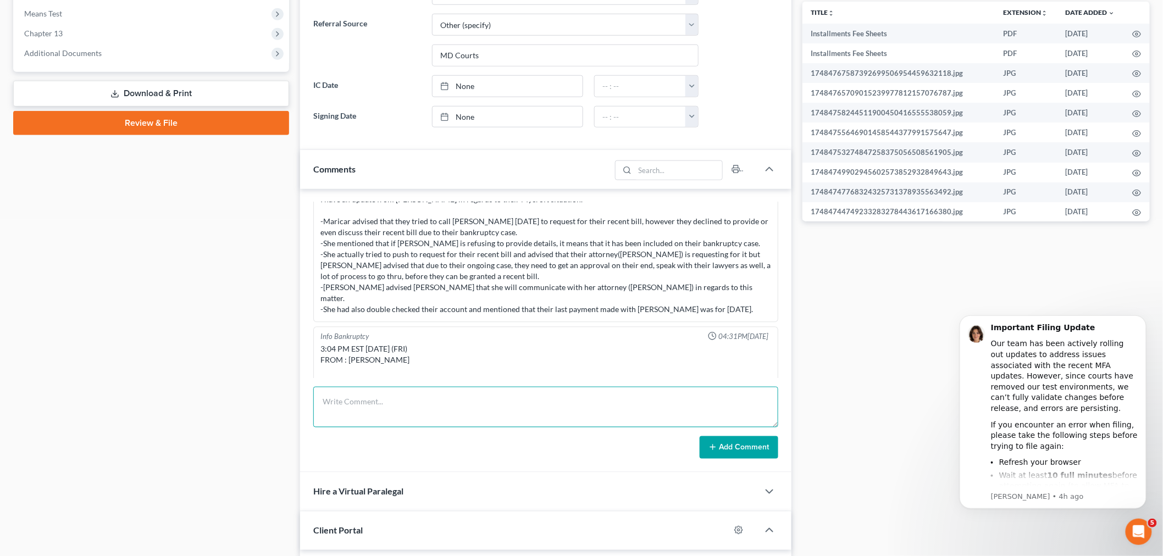
click at [596, 391] on textarea at bounding box center [545, 407] width 465 height 41
paste textarea "________________________________________ From: Iris Kwon <iris@bankruptcynearme…"
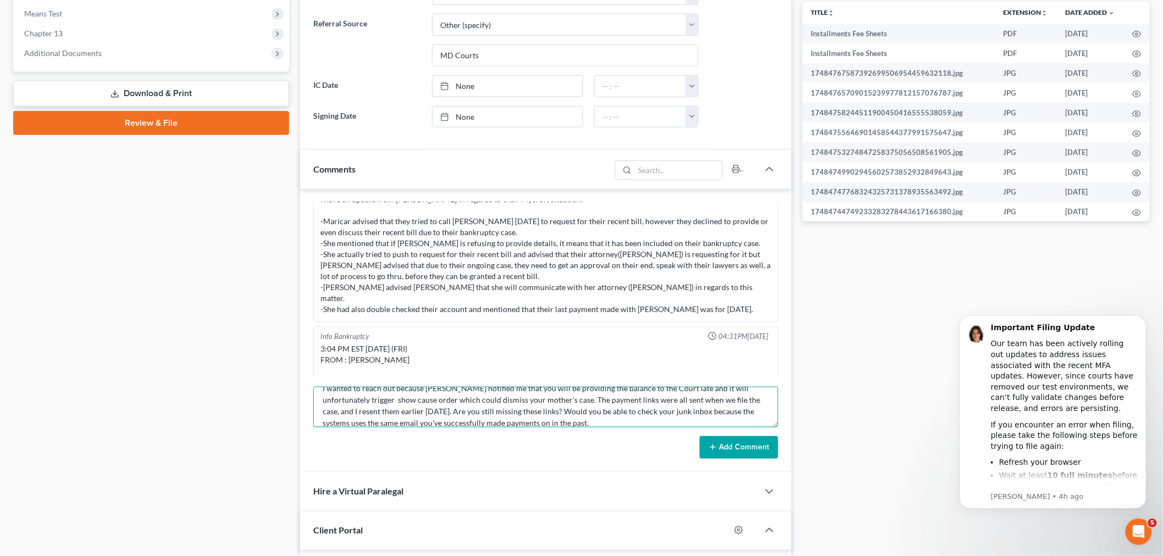
type textarea "________________________________________ From: Iris Kwon <iris@bankruptcynearme…"
drag, startPoint x: 698, startPoint y: 436, endPoint x: 704, endPoint y: 441, distance: 7.4
click at [698, 438] on div "Add Comment" at bounding box center [545, 447] width 465 height 23
drag, startPoint x: 711, startPoint y: 444, endPoint x: 702, endPoint y: 441, distance: 8.7
click at [711, 444] on icon at bounding box center [713, 447] width 9 height 9
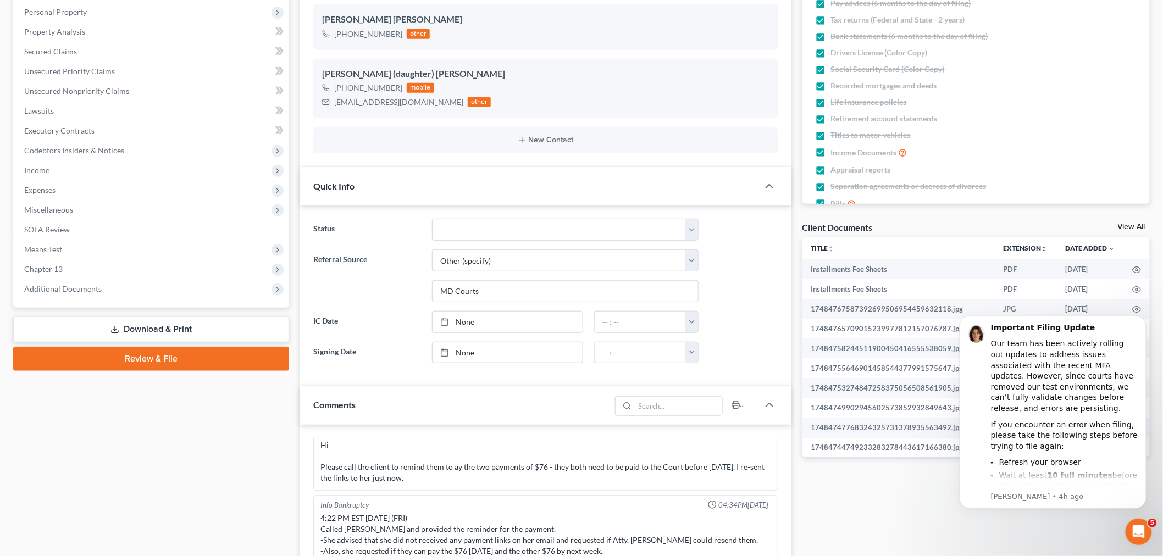
scroll to position [0, 0]
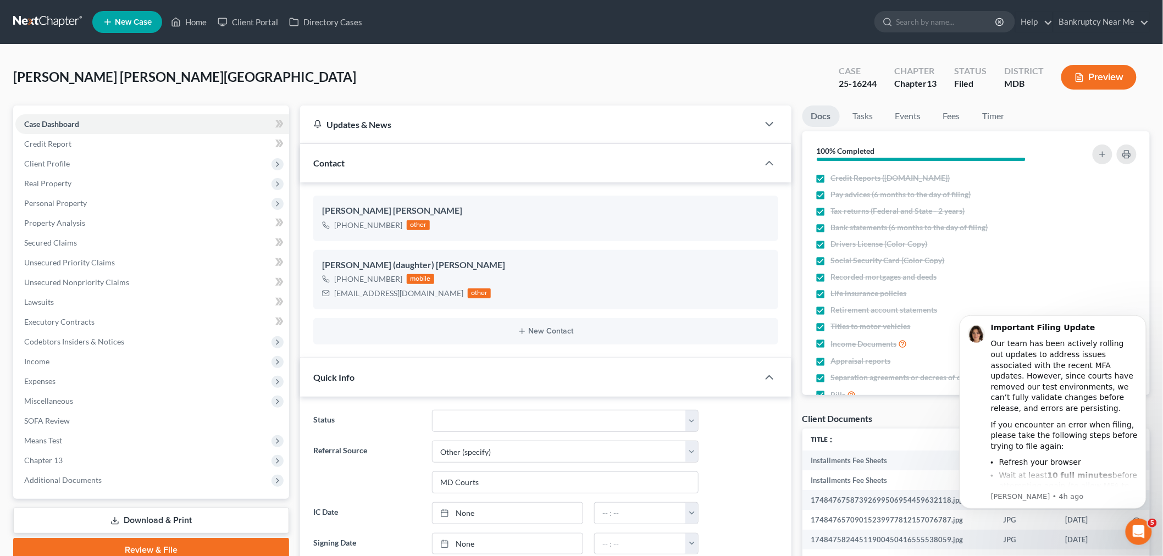
click at [60, 18] on link at bounding box center [48, 22] width 70 height 20
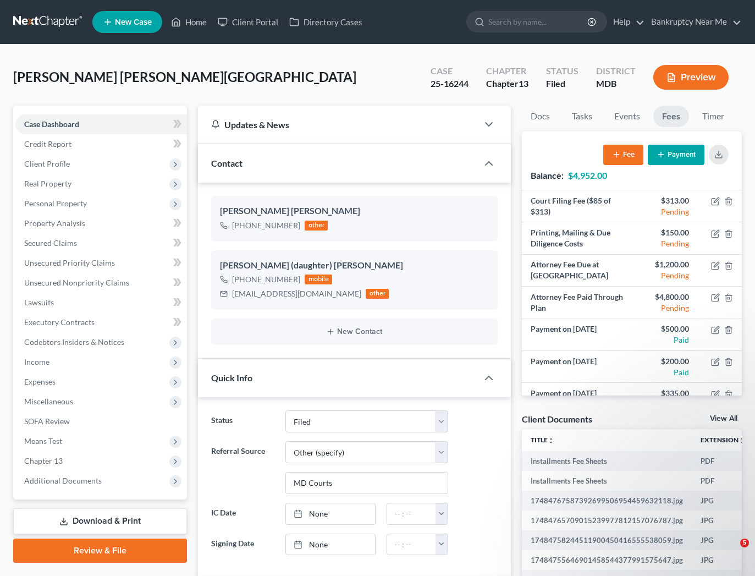
select select "6"
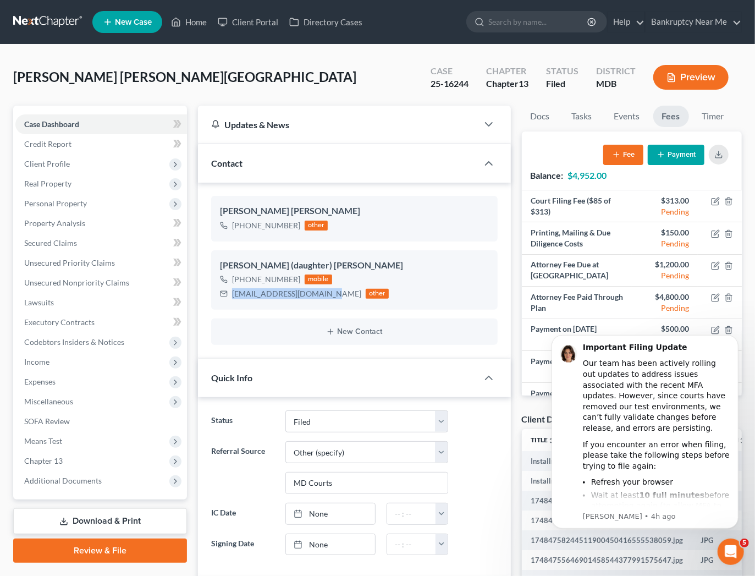
scroll to position [84, 0]
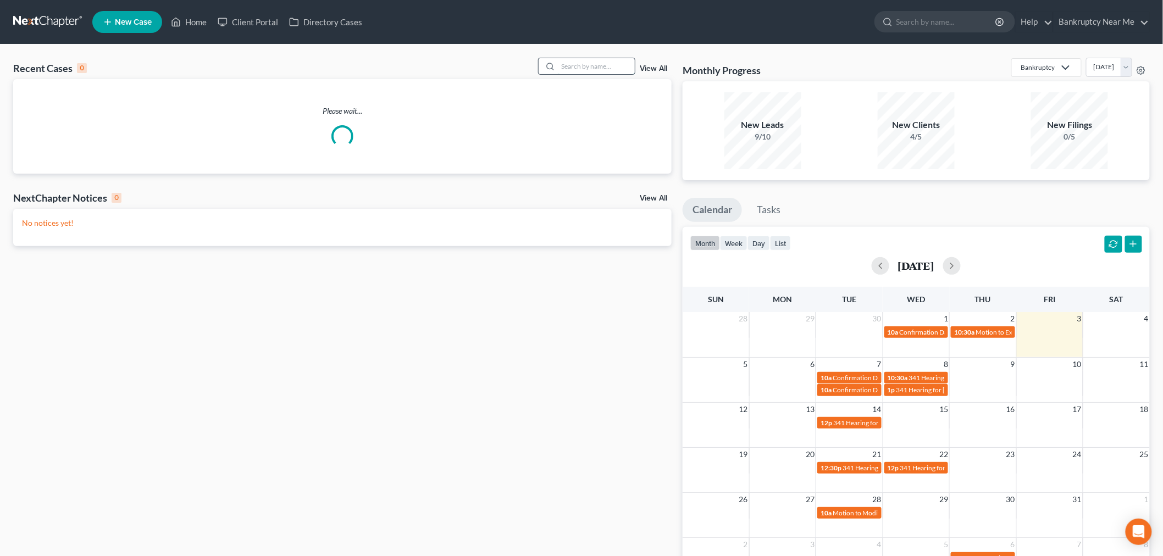
click at [584, 65] on input "search" at bounding box center [596, 66] width 77 height 16
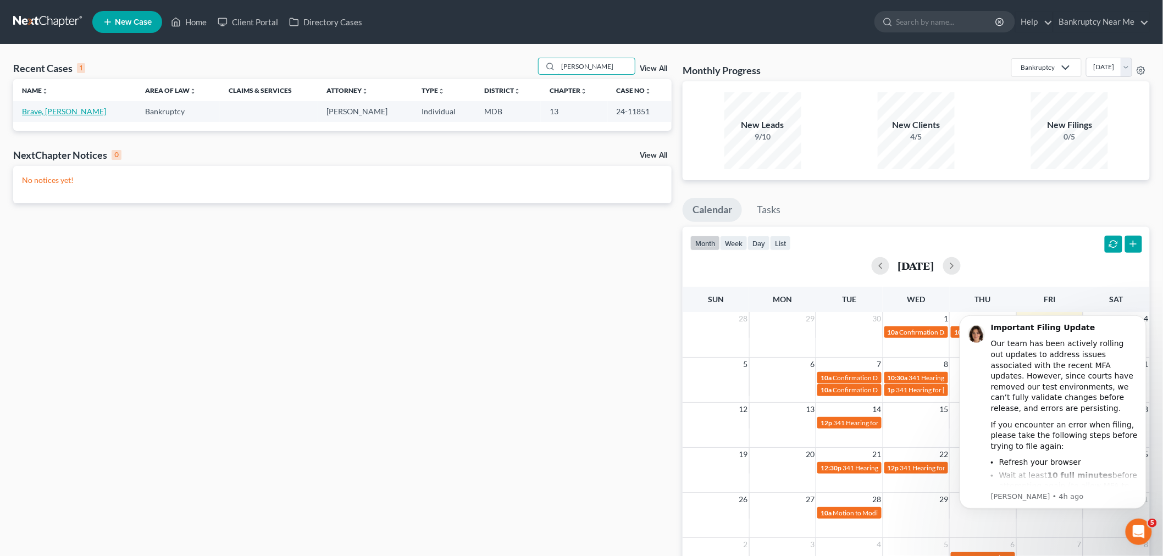
type input "[PERSON_NAME]"
click at [49, 110] on link "Brave, [PERSON_NAME]" at bounding box center [64, 111] width 84 height 9
select select "6"
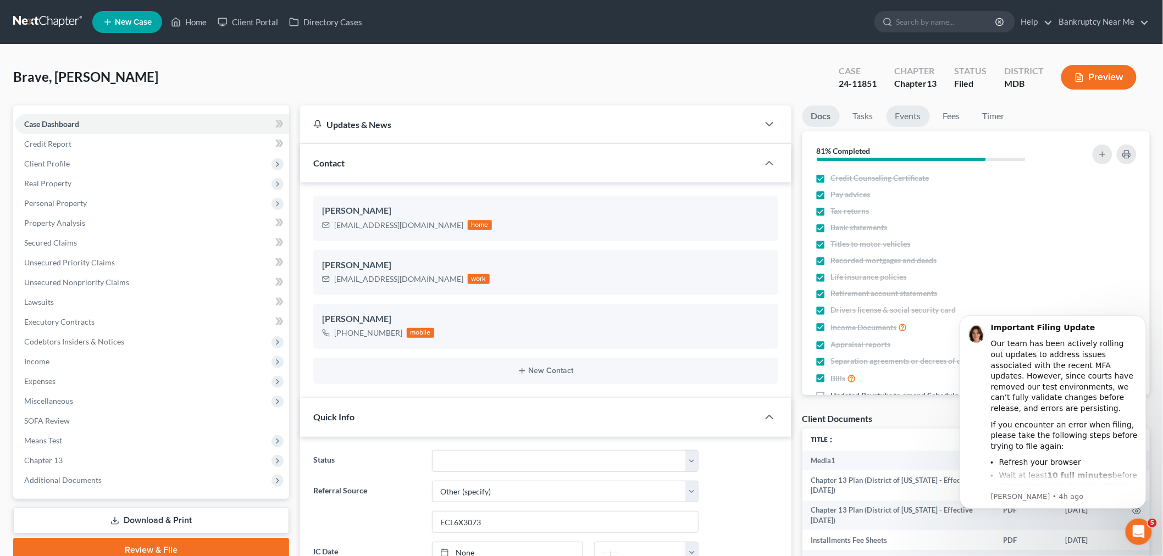
scroll to position [15614, 0]
click at [911, 122] on link "Events" at bounding box center [908, 116] width 43 height 21
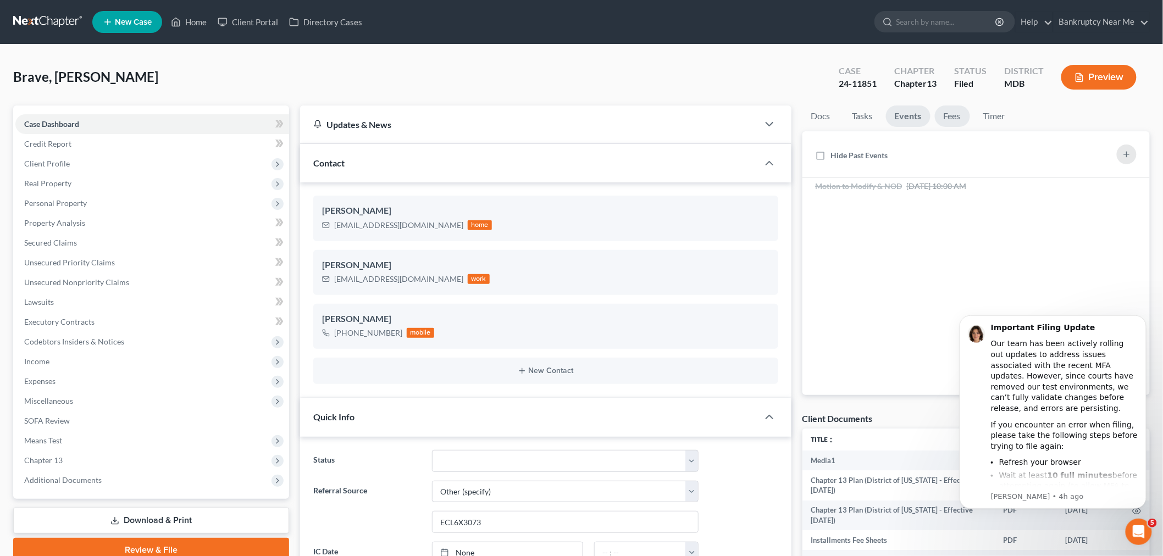
click at [960, 113] on link "Fees" at bounding box center [952, 116] width 35 height 21
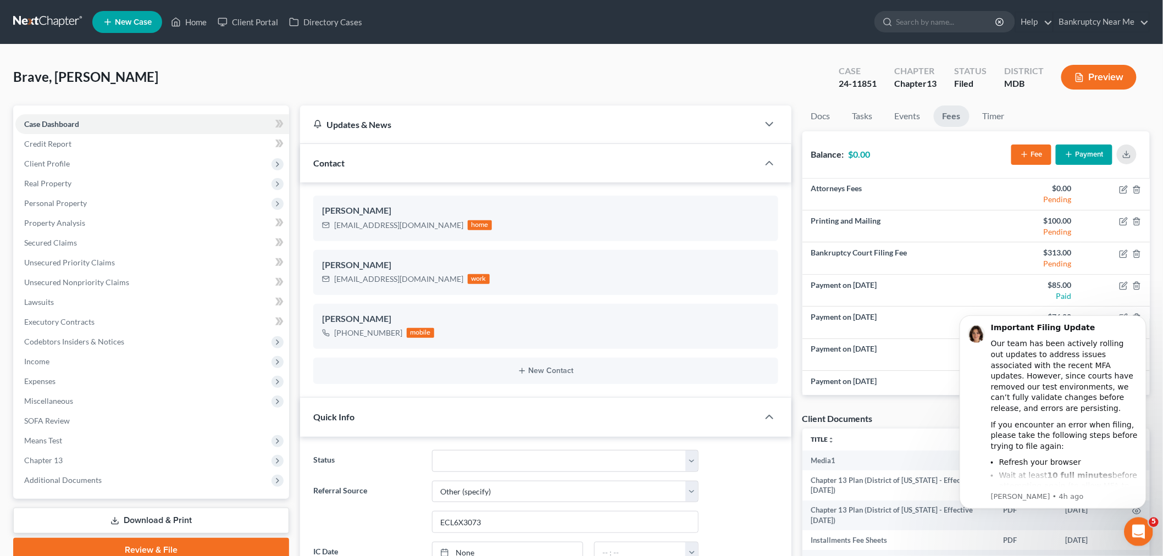
drag, startPoint x: 1328, startPoint y: 747, endPoint x: 1143, endPoint y: 530, distance: 285.4
click at [1144, 530] on icon "Open Intercom Messenger" at bounding box center [1137, 531] width 18 height 18
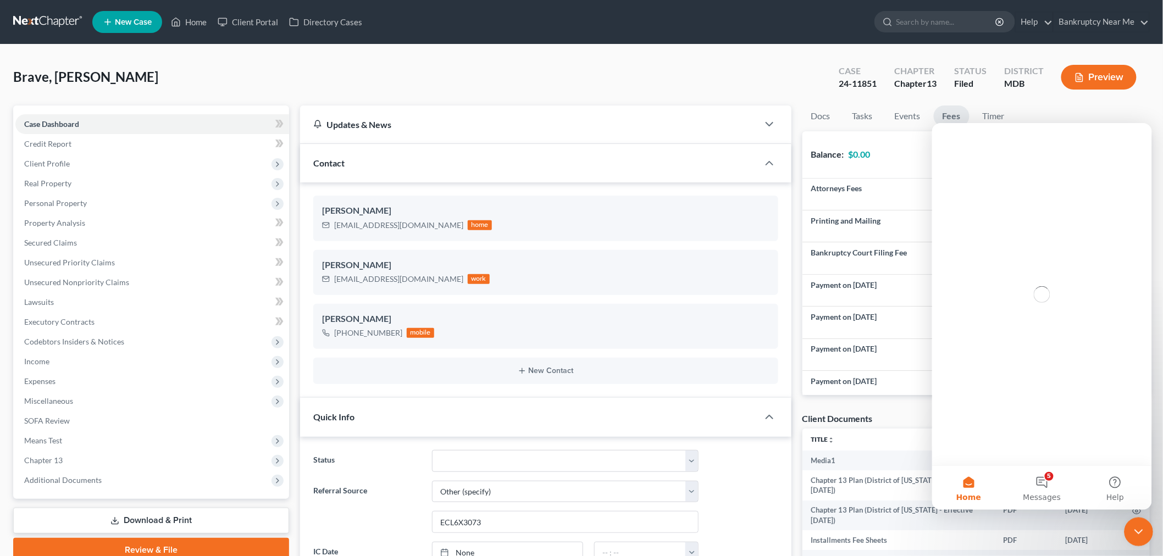
scroll to position [0, 0]
click at [1142, 527] on icon "Close Intercom Messenger" at bounding box center [1136, 530] width 13 height 13
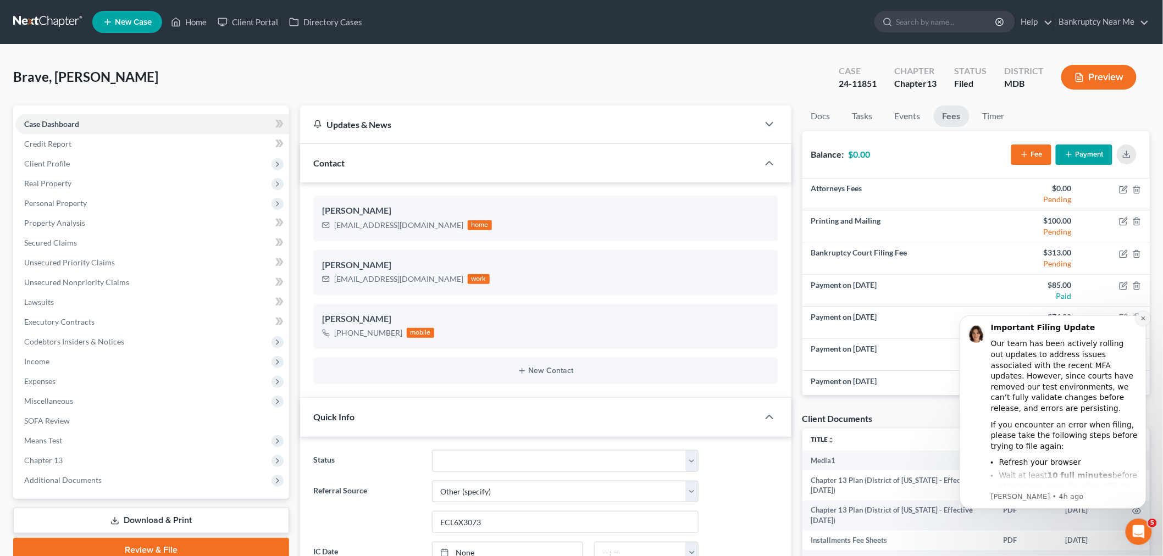
click at [1138, 319] on button "Dismiss notification" at bounding box center [1143, 318] width 14 height 14
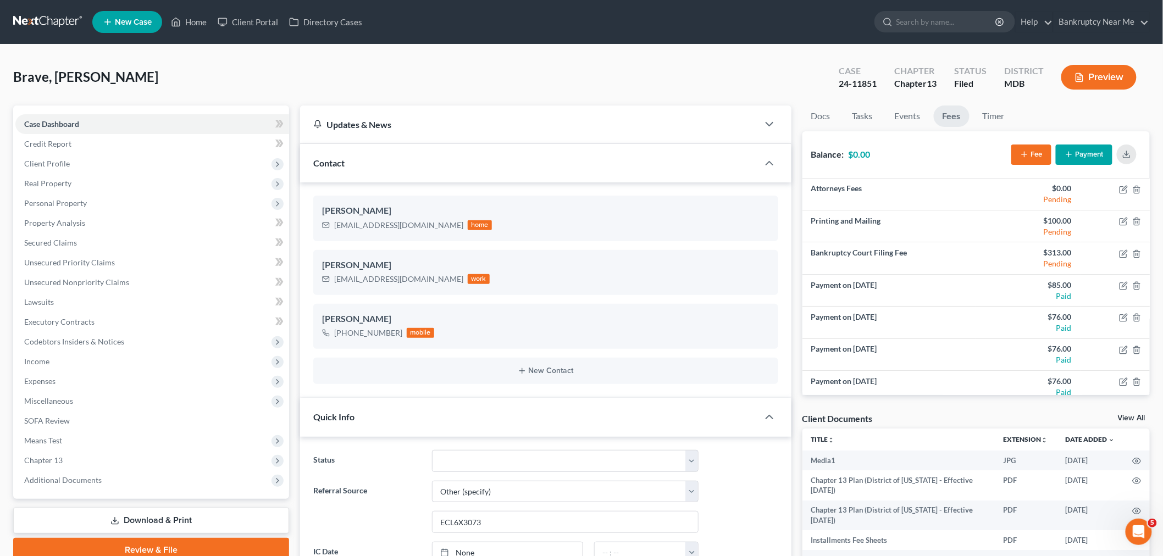
click at [1098, 158] on button "Payment" at bounding box center [1084, 155] width 57 height 20
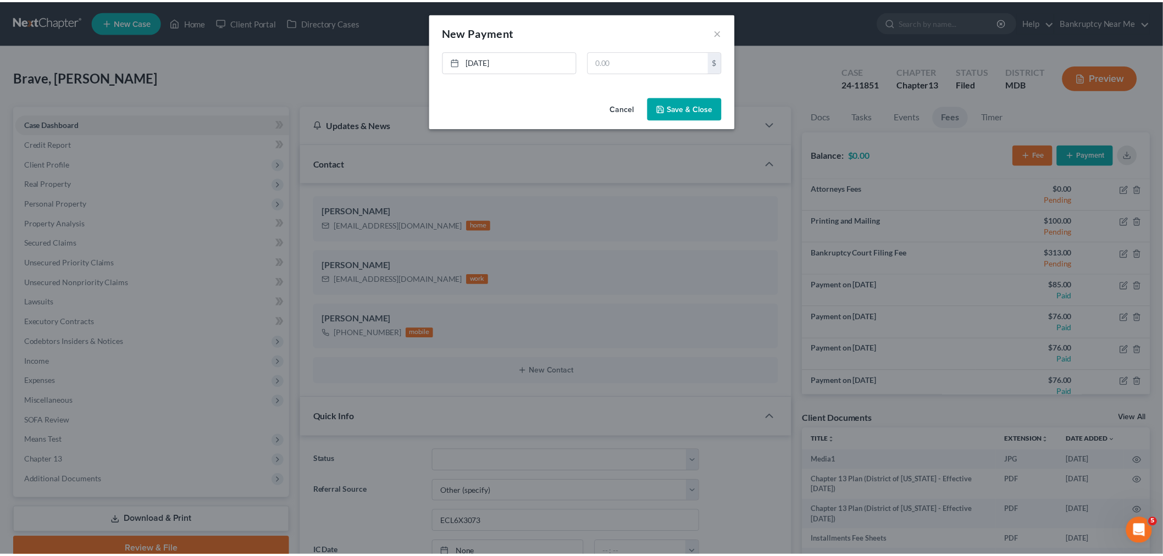
scroll to position [15592, 0]
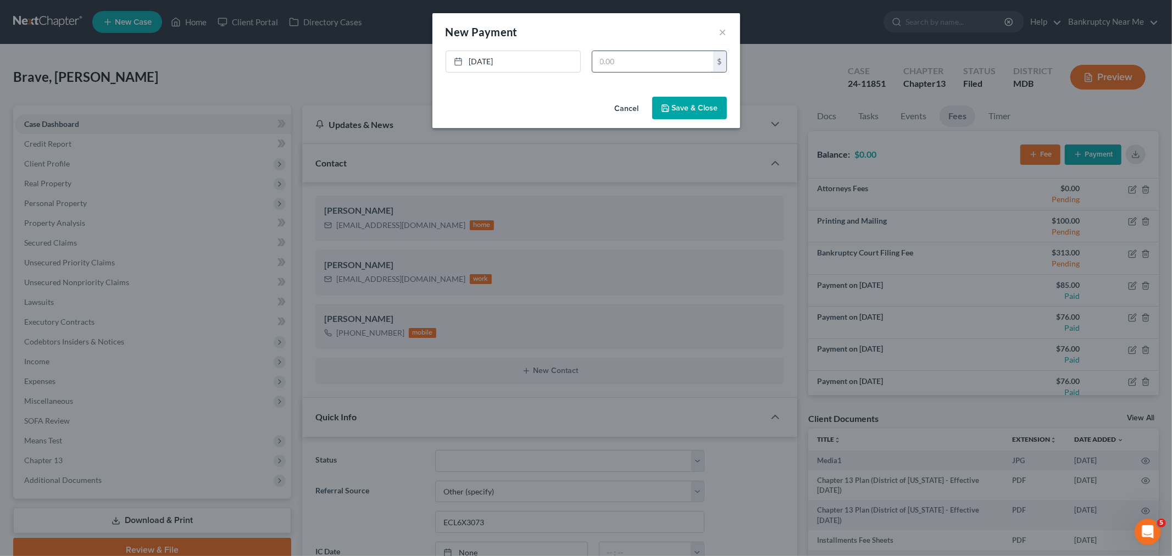
click at [674, 54] on input "text" at bounding box center [653, 61] width 121 height 21
type input "500"
click at [693, 117] on button "Save & Close" at bounding box center [689, 108] width 75 height 23
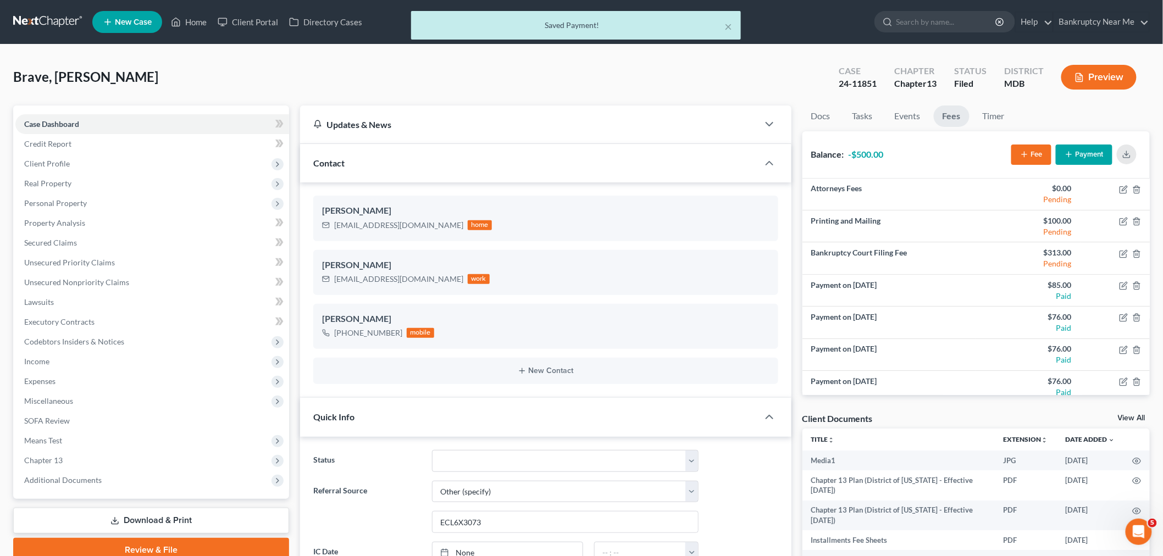
click at [1025, 154] on line "button" at bounding box center [1024, 154] width 5 height 0
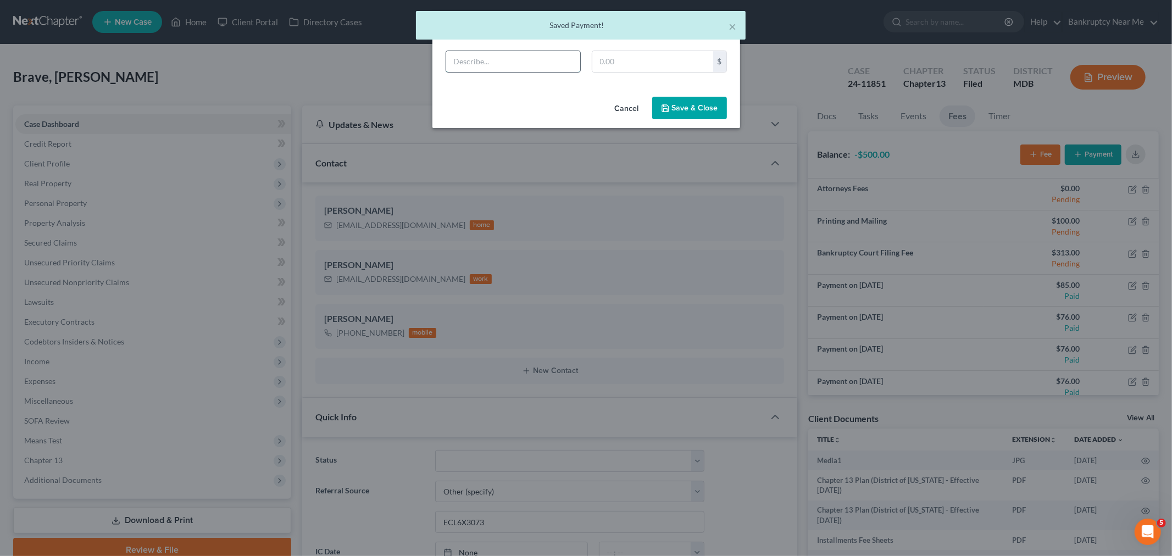
click at [549, 61] on input "text" at bounding box center [513, 61] width 134 height 21
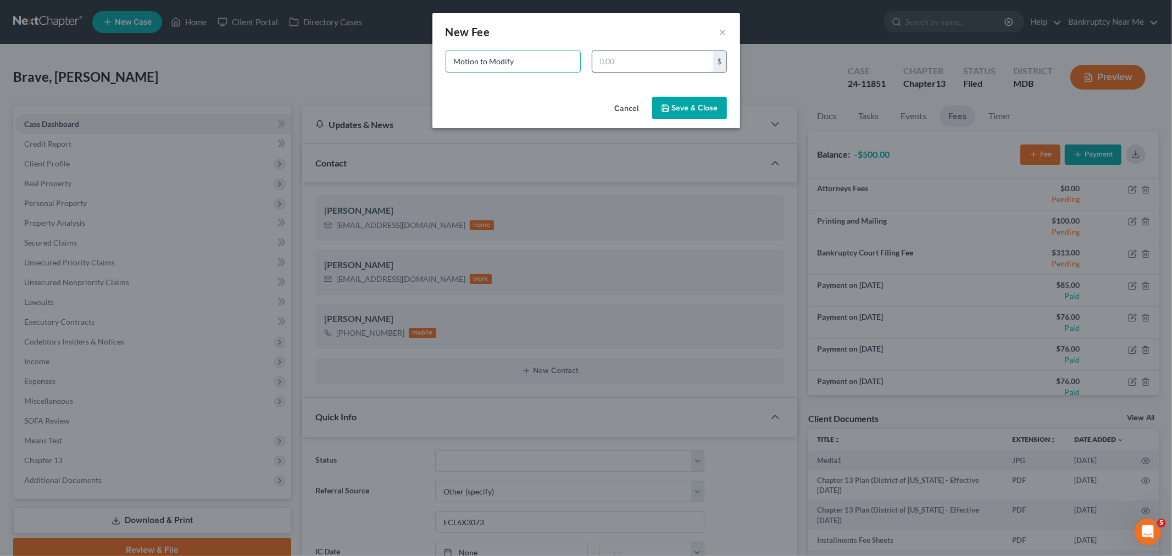
type input "Motion to Modify"
click at [691, 58] on input "text" at bounding box center [653, 61] width 121 height 21
type input "500"
click at [704, 111] on button "Save & Close" at bounding box center [689, 108] width 75 height 23
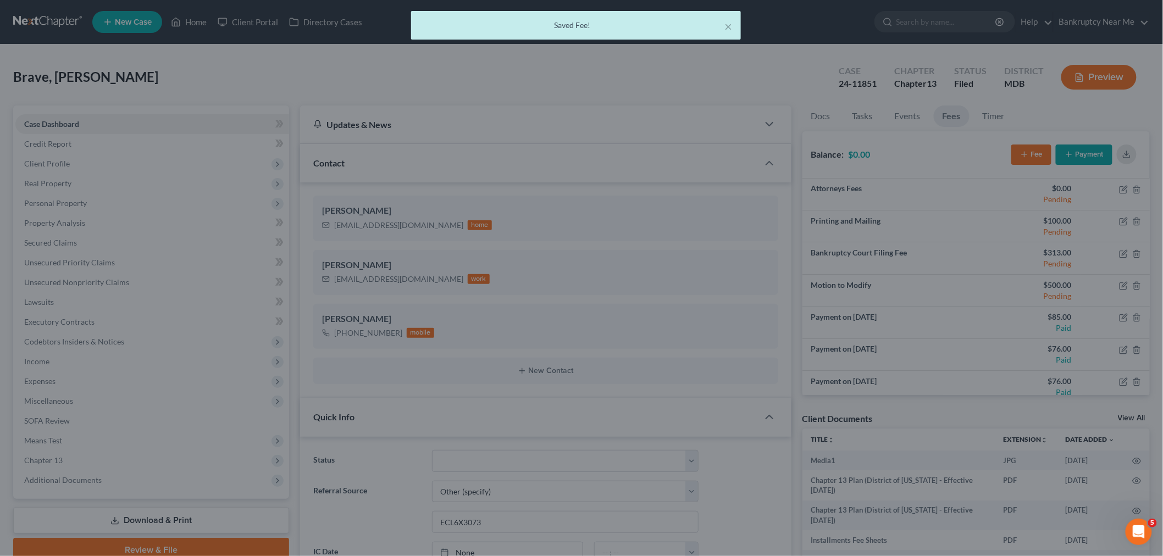
scroll to position [15614, 0]
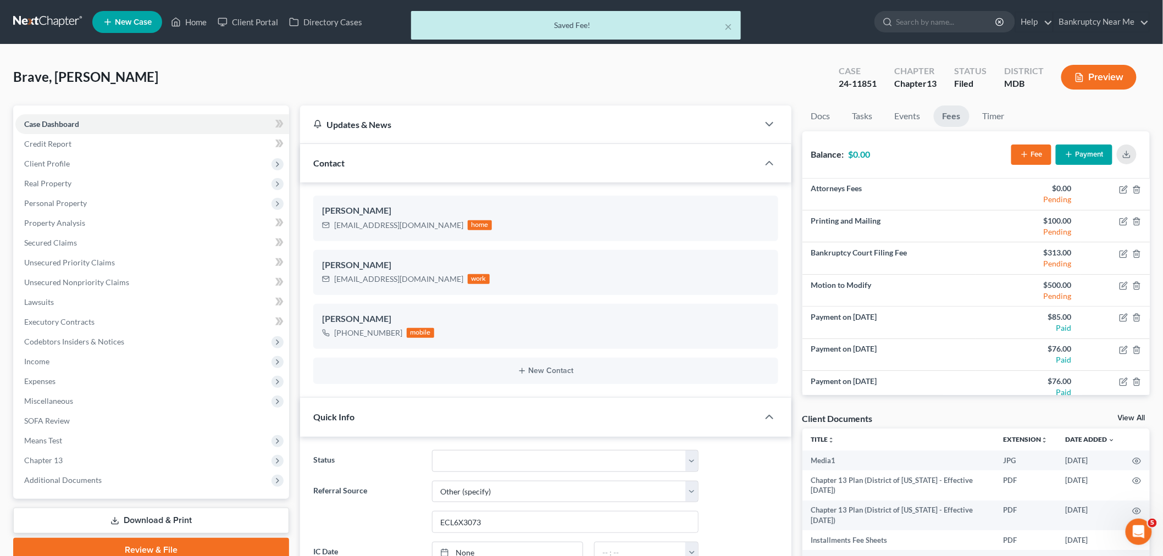
click at [646, 83] on div "Brave, [PERSON_NAME] Upgraded Case 24-11851 Chapter Chapter 13 Status Filed Dis…" at bounding box center [581, 82] width 1137 height 48
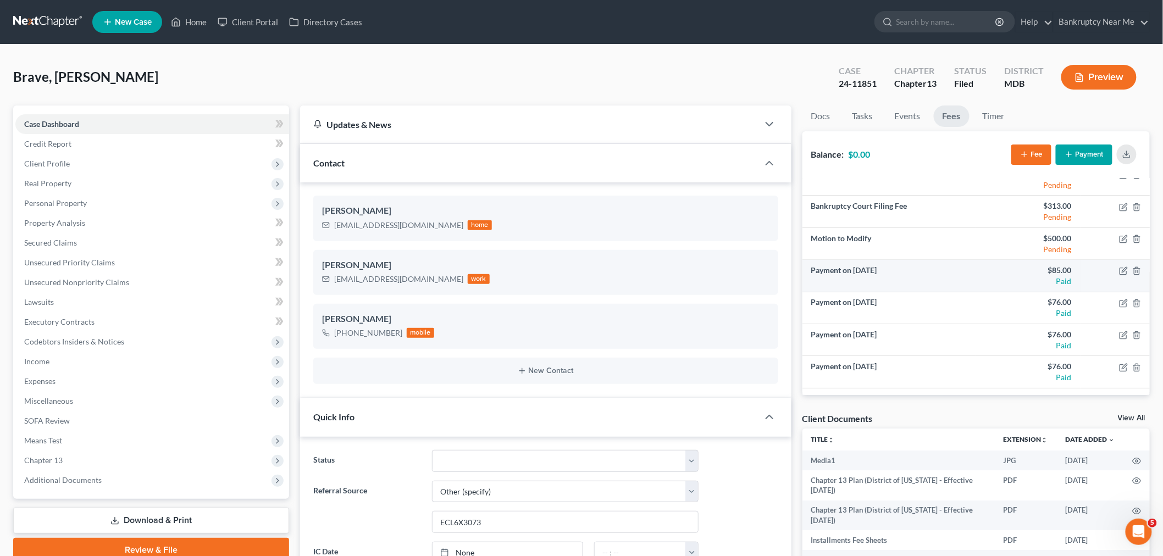
scroll to position [103, 0]
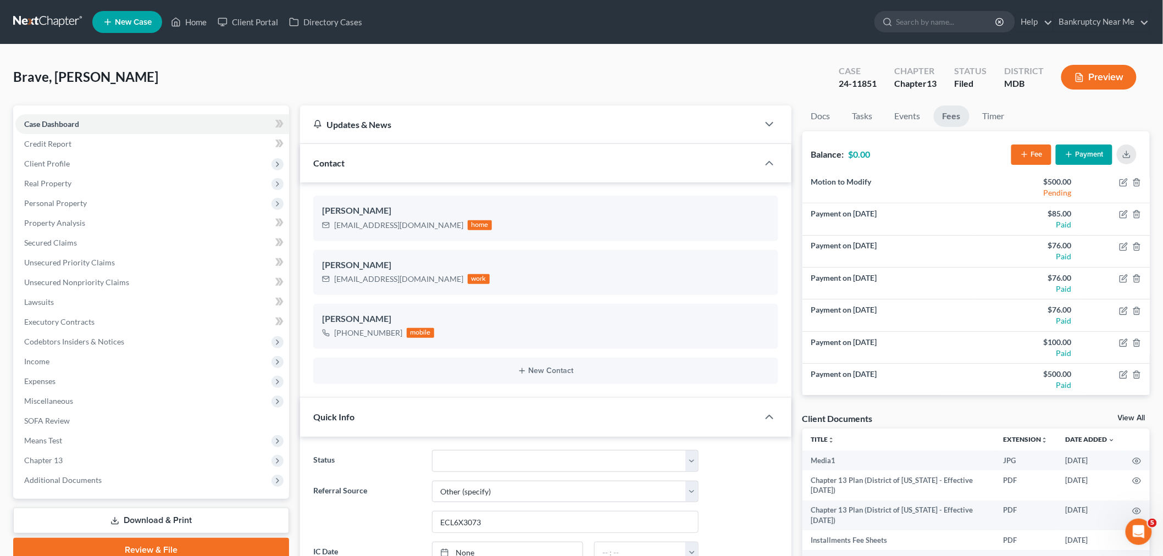
click at [62, 27] on link at bounding box center [48, 22] width 70 height 20
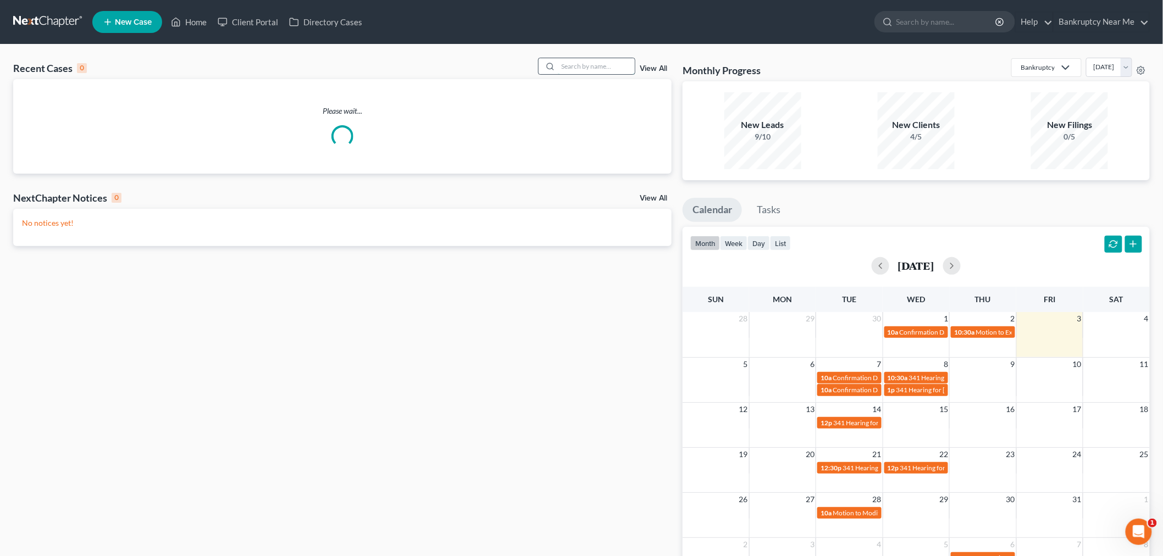
click at [581, 69] on input "search" at bounding box center [596, 66] width 77 height 16
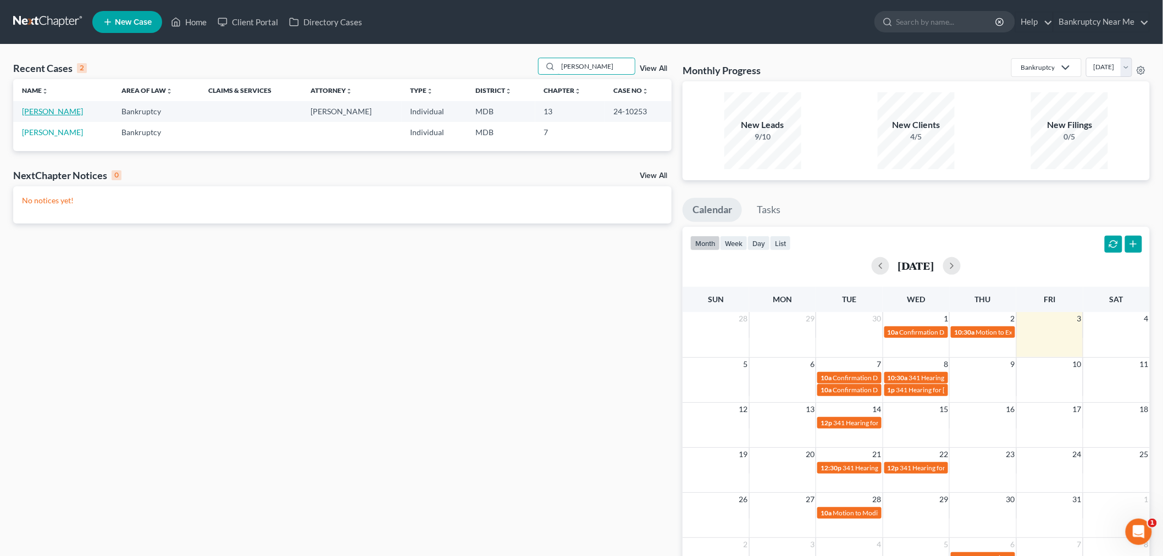
type input "woods"
click at [70, 107] on link "Woodson, Tiffany" at bounding box center [52, 111] width 61 height 9
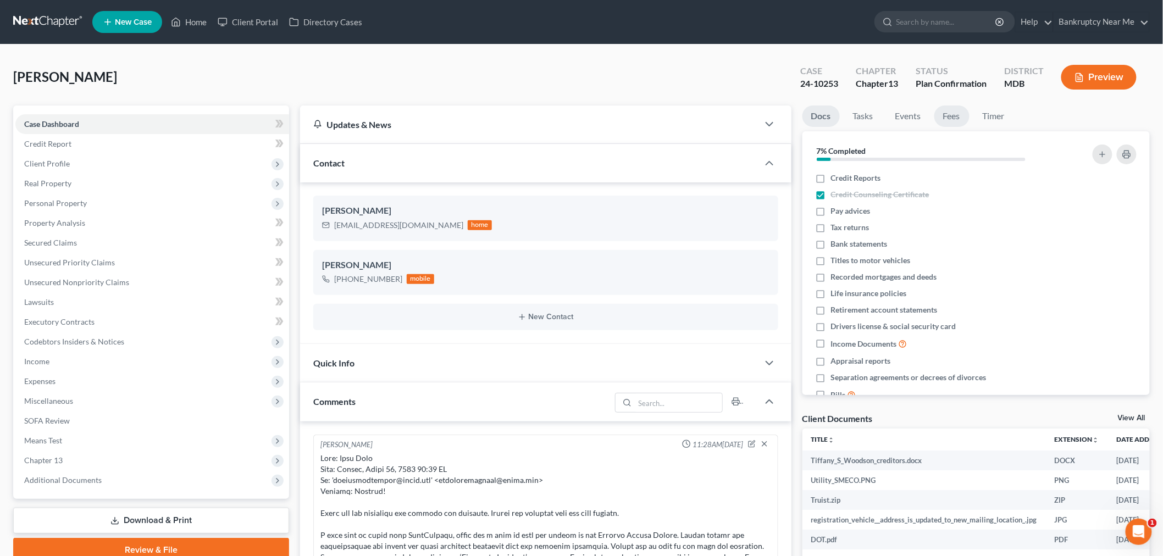
scroll to position [8434, 0]
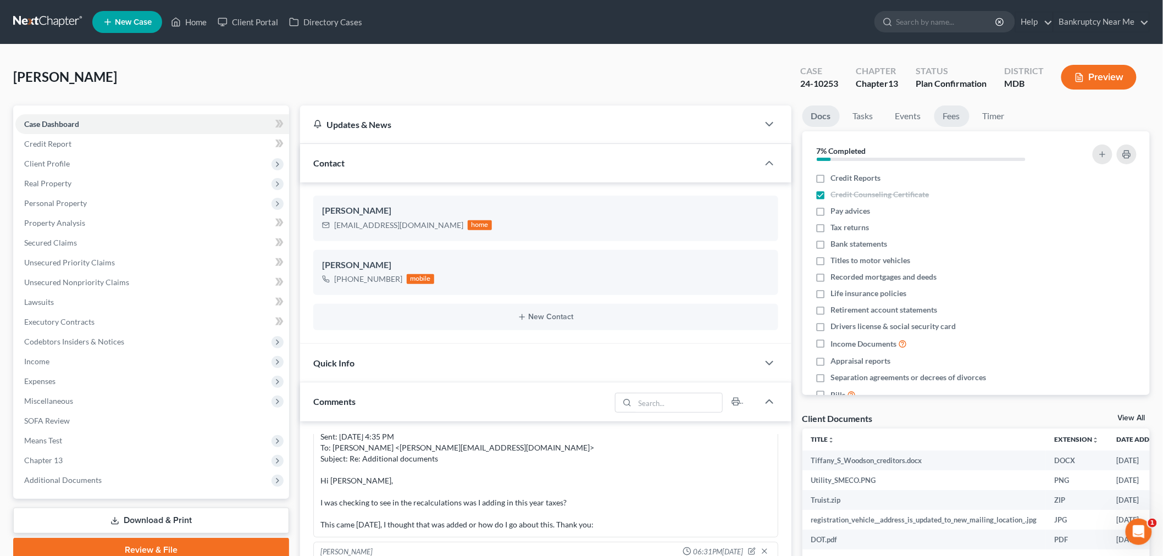
click at [943, 113] on link "Fees" at bounding box center [951, 116] width 35 height 21
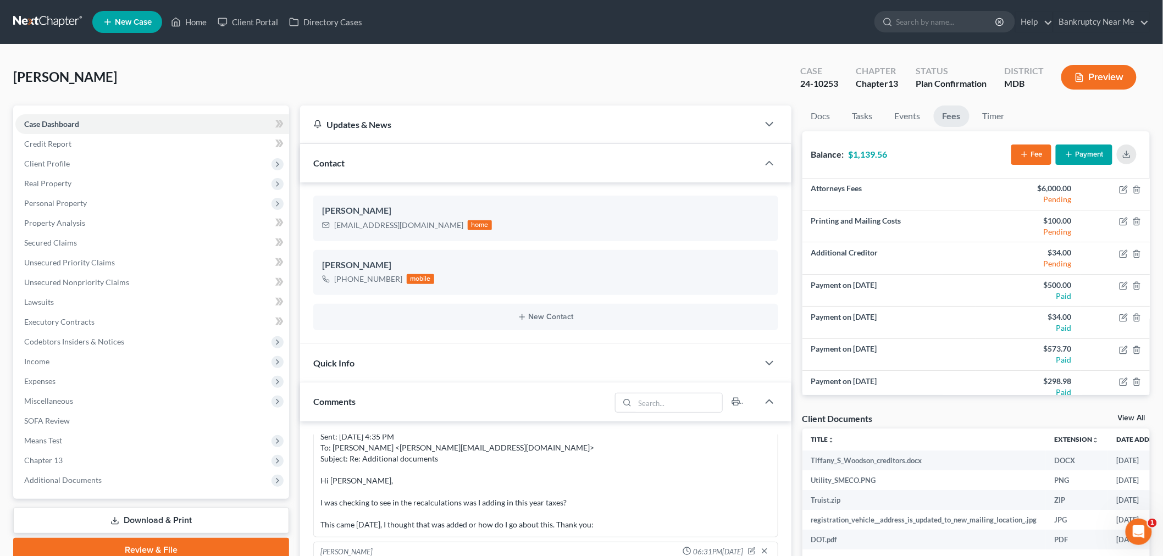
click at [1089, 150] on button "Payment" at bounding box center [1084, 155] width 57 height 20
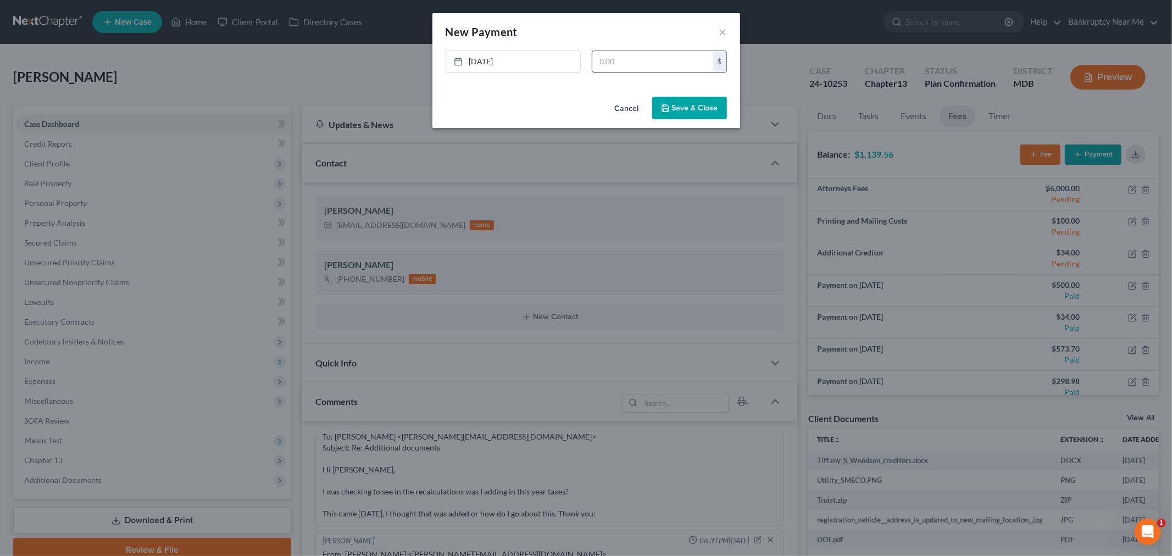
click at [666, 67] on input "text" at bounding box center [653, 61] width 121 height 21
type input "298.98"
click at [683, 103] on button "Save & Close" at bounding box center [689, 108] width 75 height 23
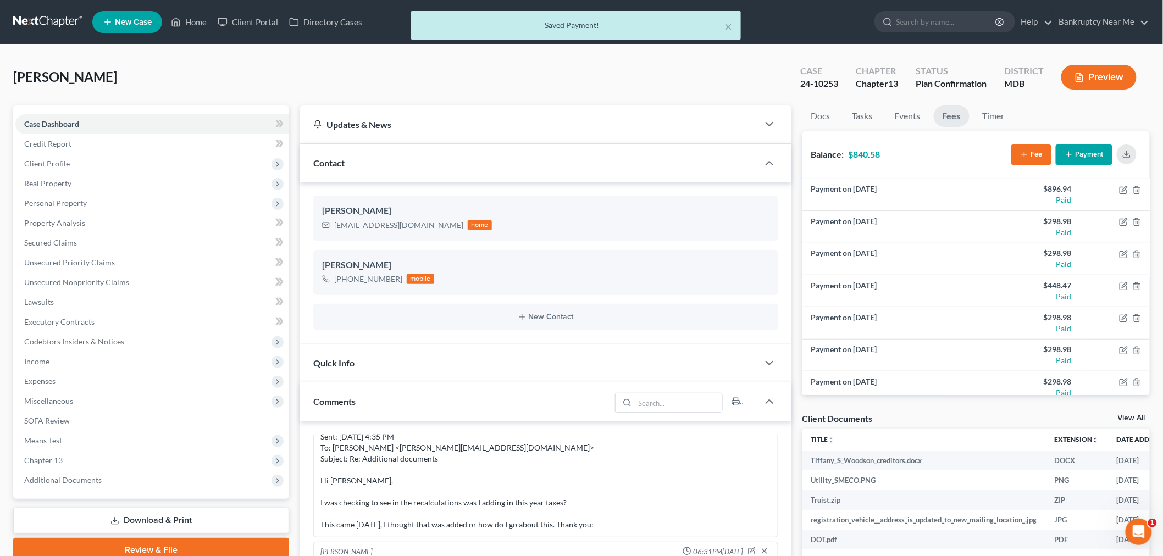
scroll to position [329, 0]
